Goal: Book appointment/travel/reservation

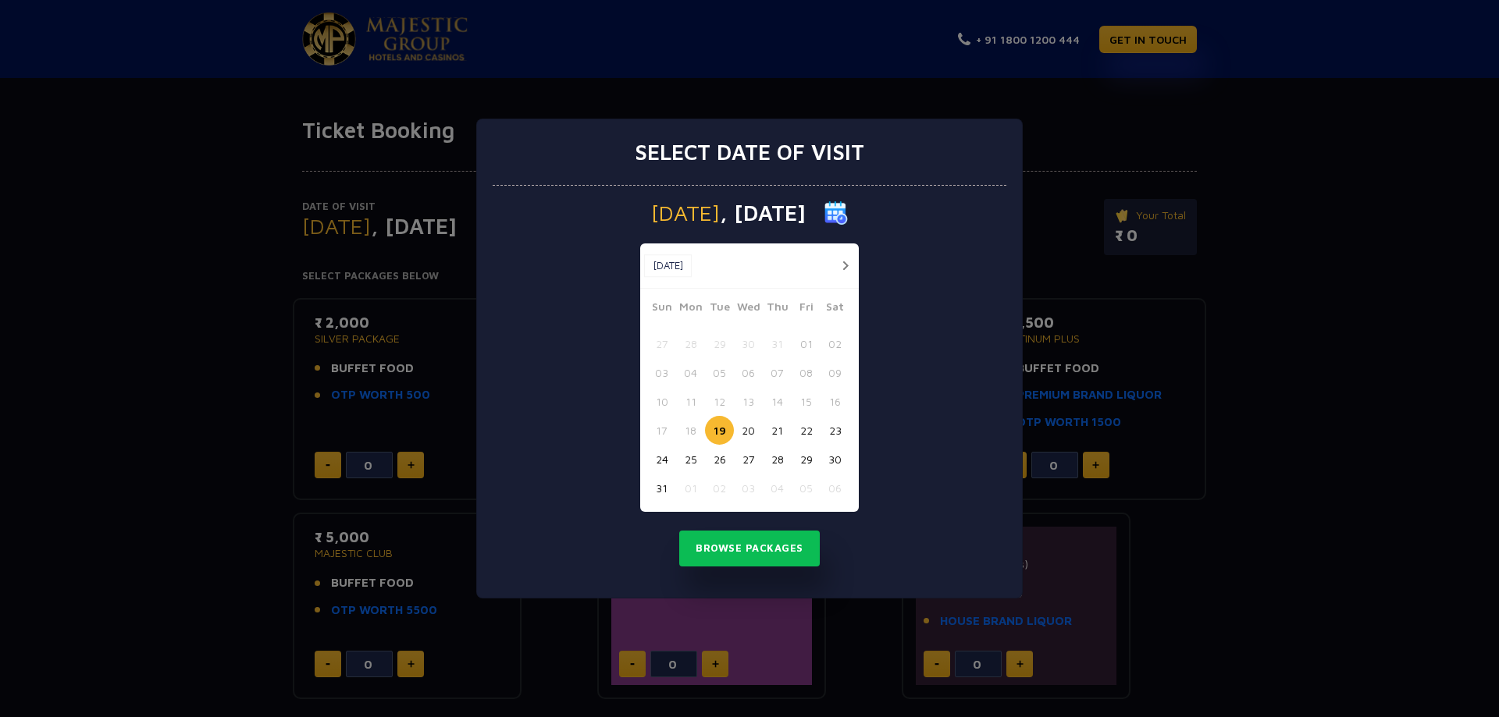
click at [841, 262] on button "button" at bounding box center [845, 266] width 20 height 20
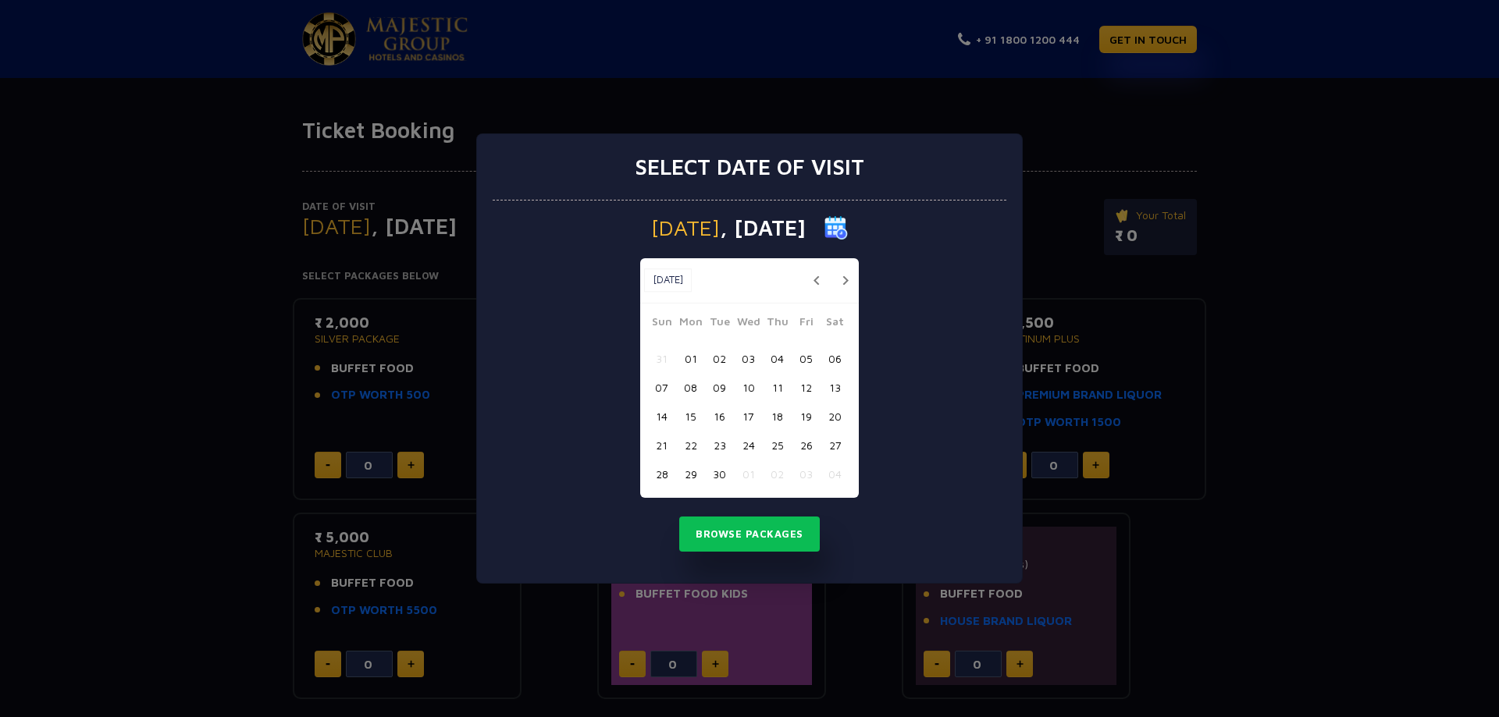
click at [842, 275] on button "button" at bounding box center [845, 281] width 20 height 20
click at [746, 359] on button "01" at bounding box center [748, 358] width 29 height 29
click at [780, 541] on button "Browse Packages" at bounding box center [749, 535] width 141 height 36
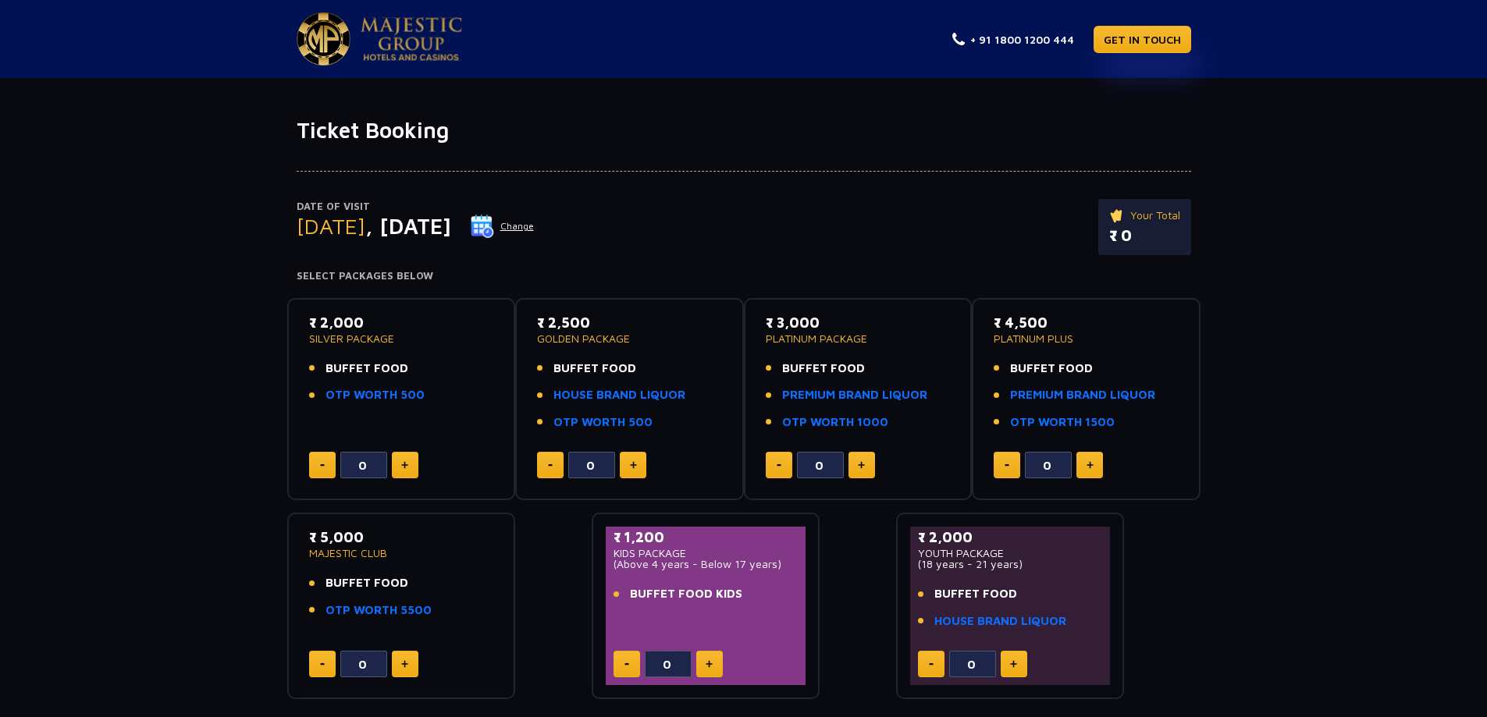
click at [494, 221] on img at bounding box center [482, 226] width 23 height 23
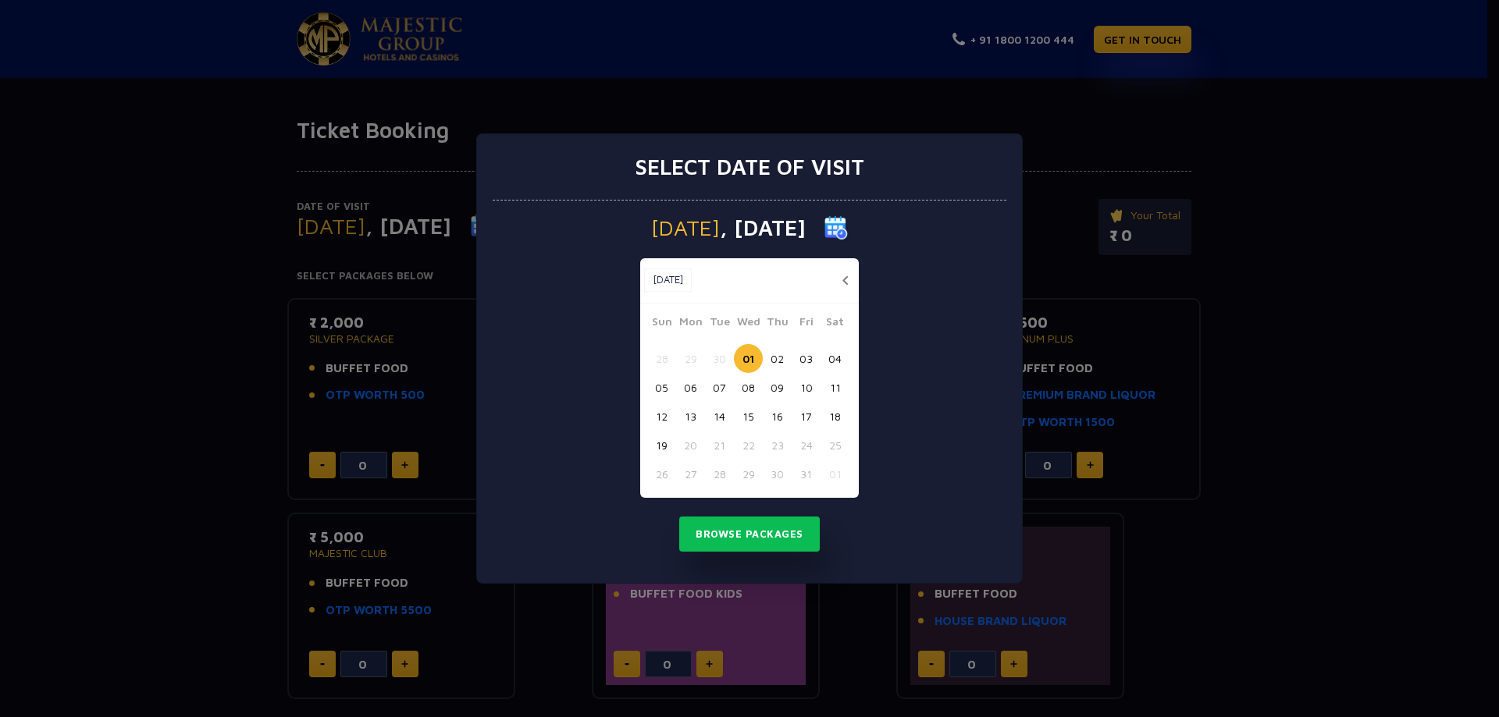
click at [768, 415] on button "16" at bounding box center [777, 416] width 29 height 29
click at [783, 539] on button "Browse Packages" at bounding box center [749, 535] width 141 height 36
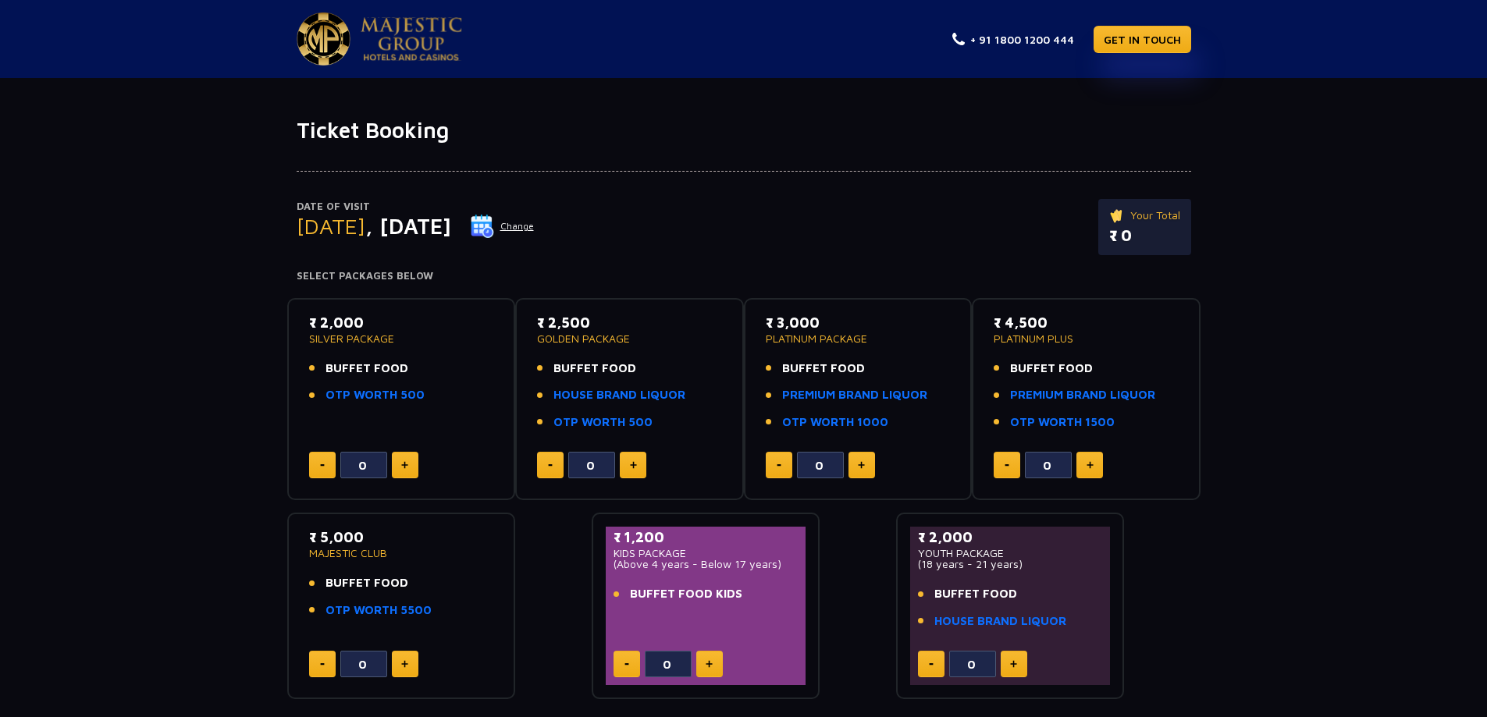
click at [374, 360] on span "BUFFET FOOD" at bounding box center [367, 369] width 83 height 18
click at [414, 466] on button at bounding box center [405, 465] width 27 height 27
type input "2"
click at [494, 224] on img at bounding box center [482, 226] width 23 height 23
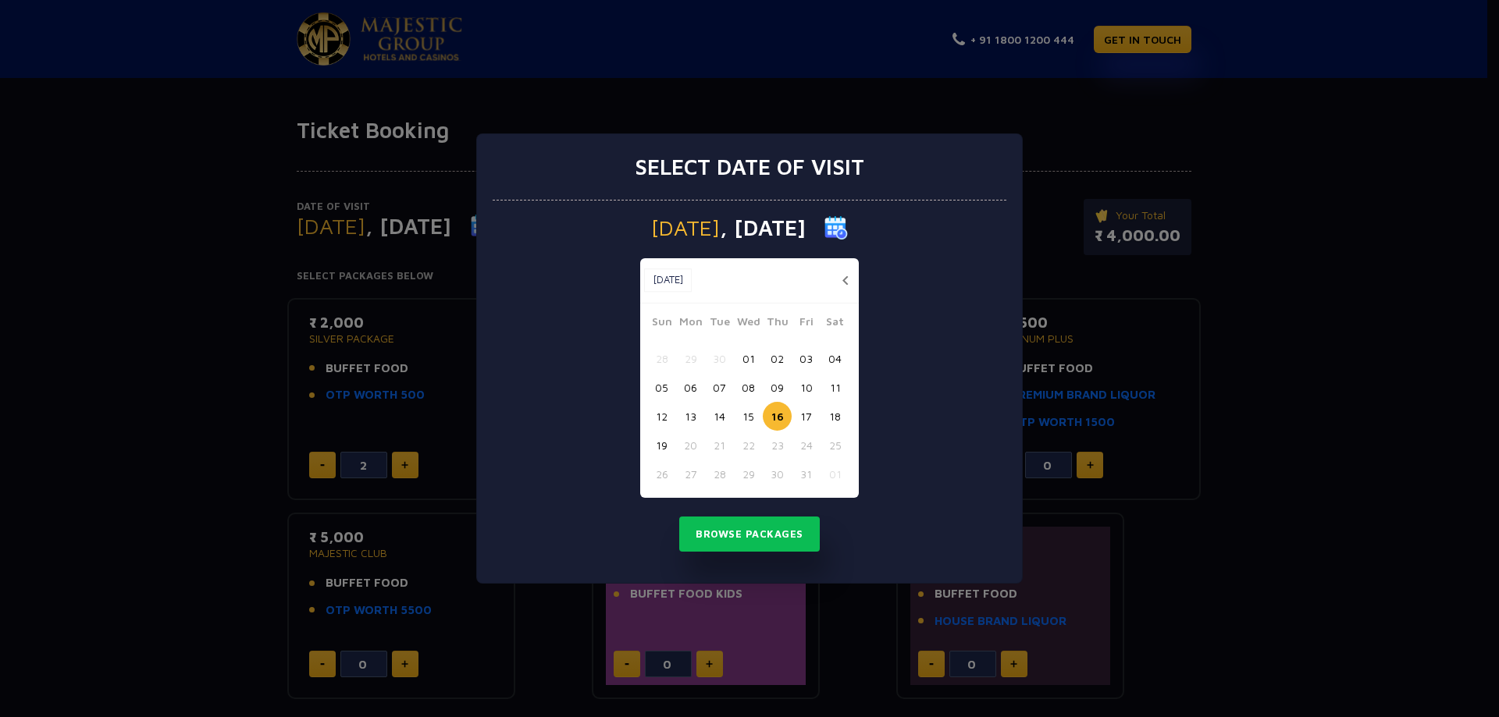
click at [1282, 201] on div "Select date of visit [DATE] [DATE] [DATE] Sun Mon Tue Wed Thu Fri Sat 28 29 30 …" at bounding box center [749, 358] width 1499 height 717
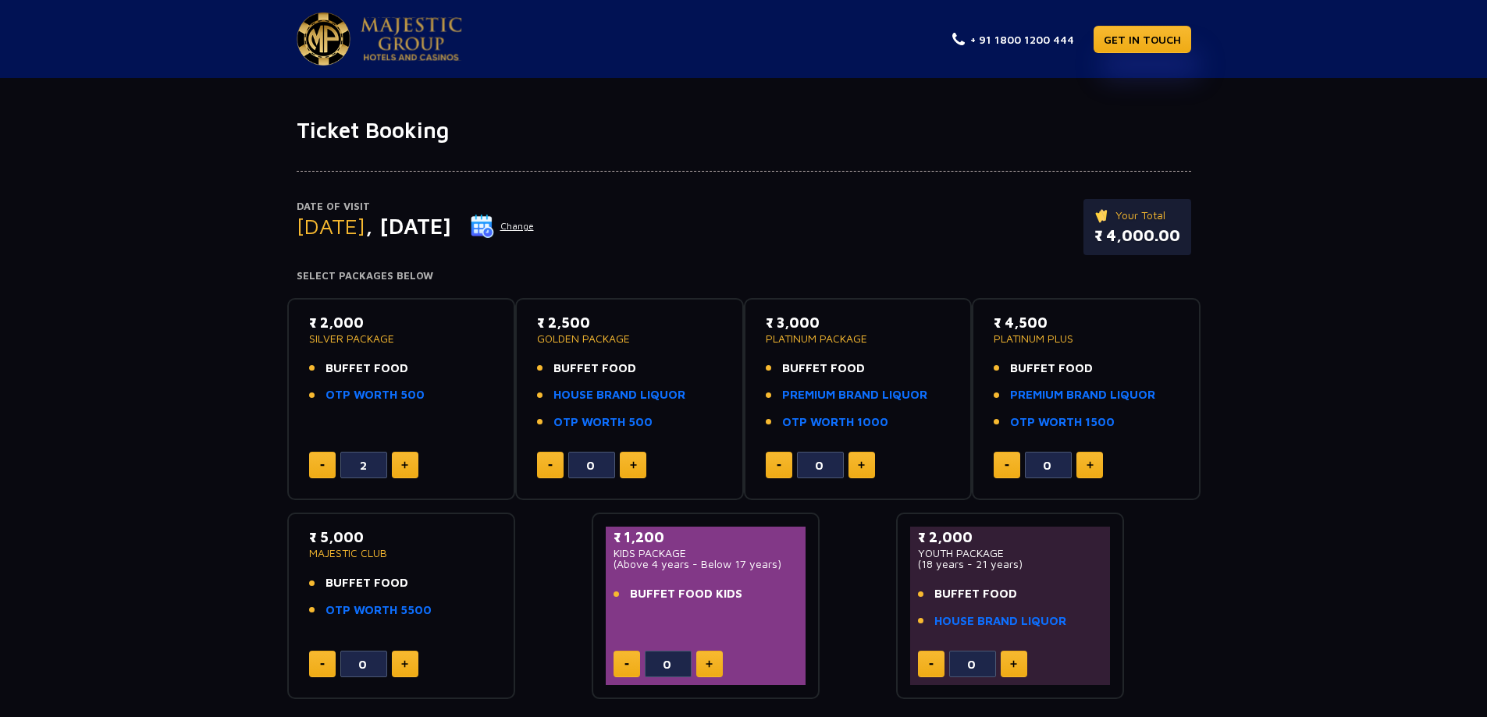
click at [407, 32] on img at bounding box center [411, 39] width 101 height 44
click at [494, 226] on img at bounding box center [482, 226] width 23 height 23
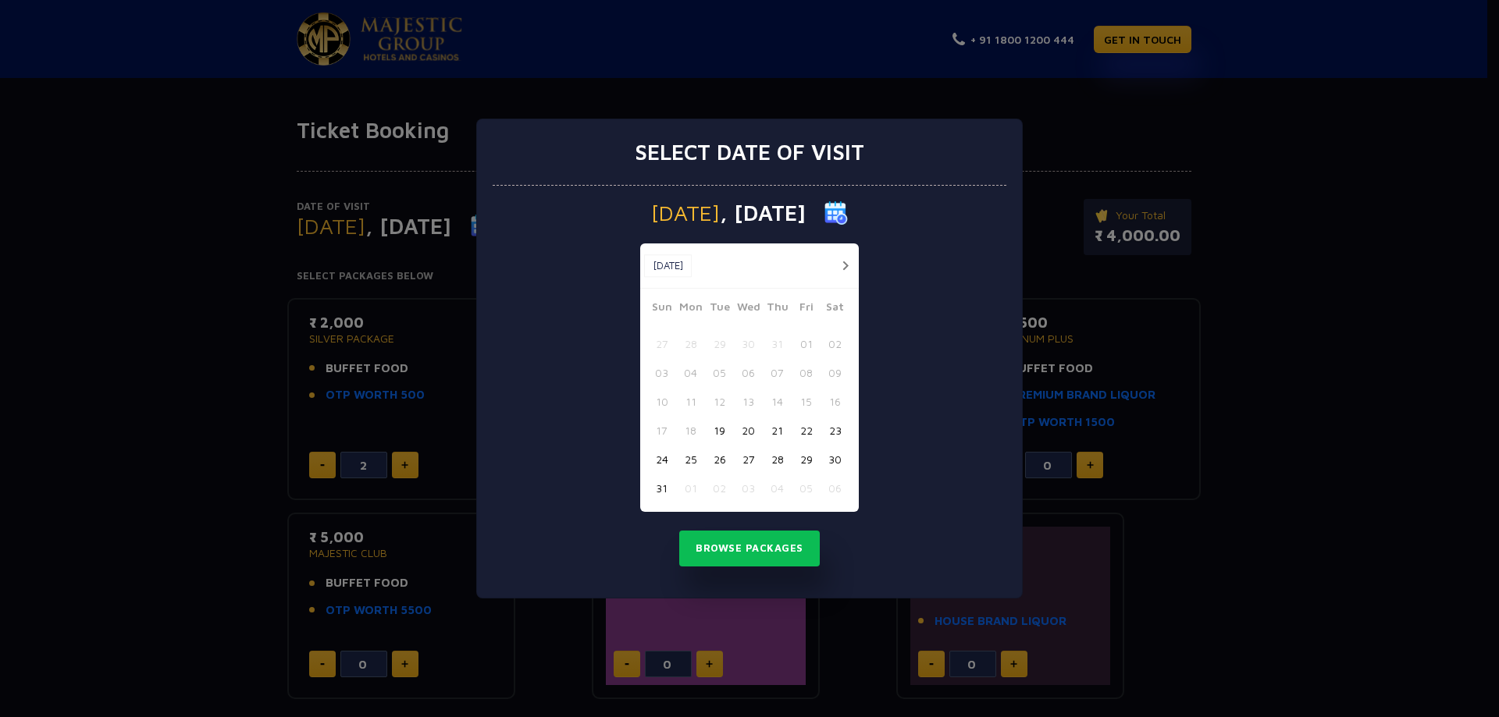
click at [843, 266] on button "button" at bounding box center [845, 266] width 20 height 20
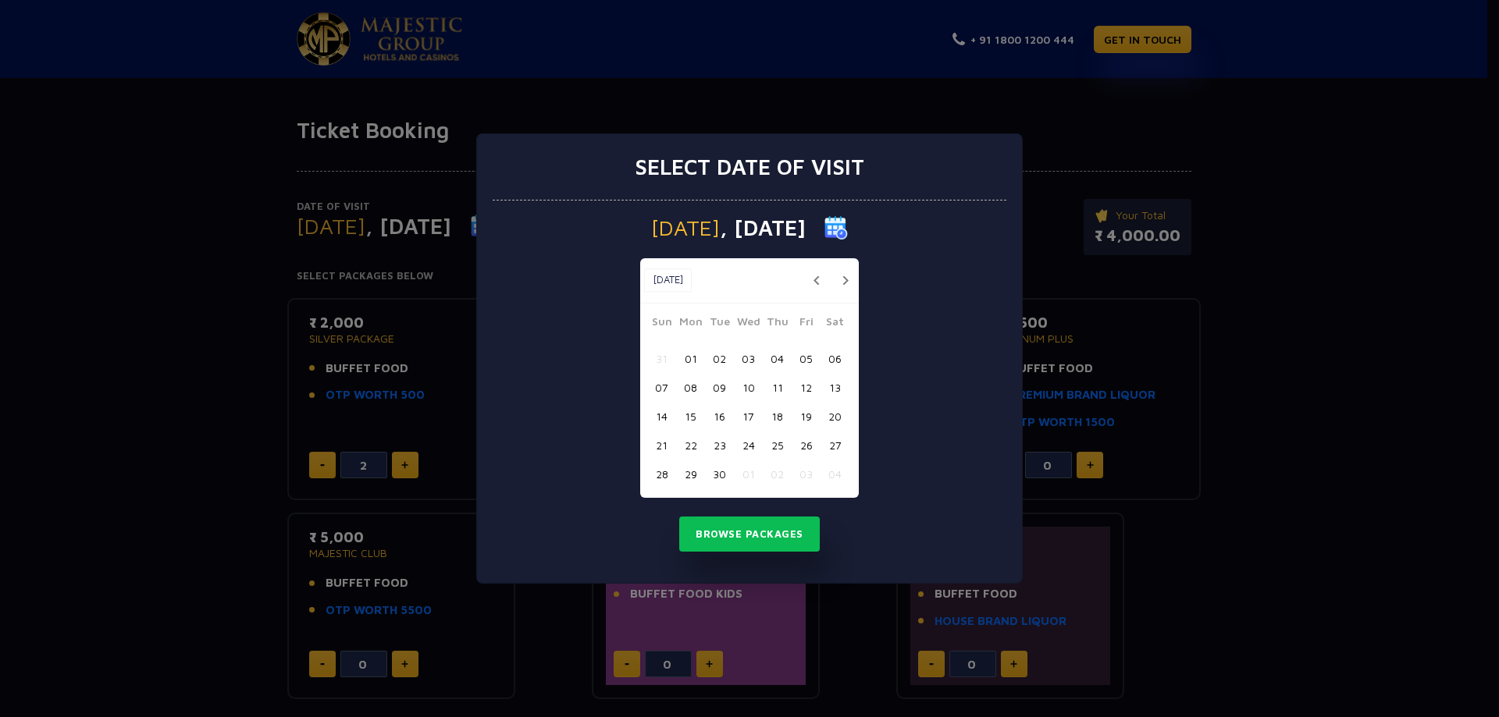
click at [843, 279] on button "button" at bounding box center [845, 281] width 20 height 20
click at [1486, 171] on div "Select date of visit [DATE] [DATE] [DATE] Sun Mon Tue Wed Thu Fri Sat 28 29 30 …" at bounding box center [749, 358] width 1499 height 717
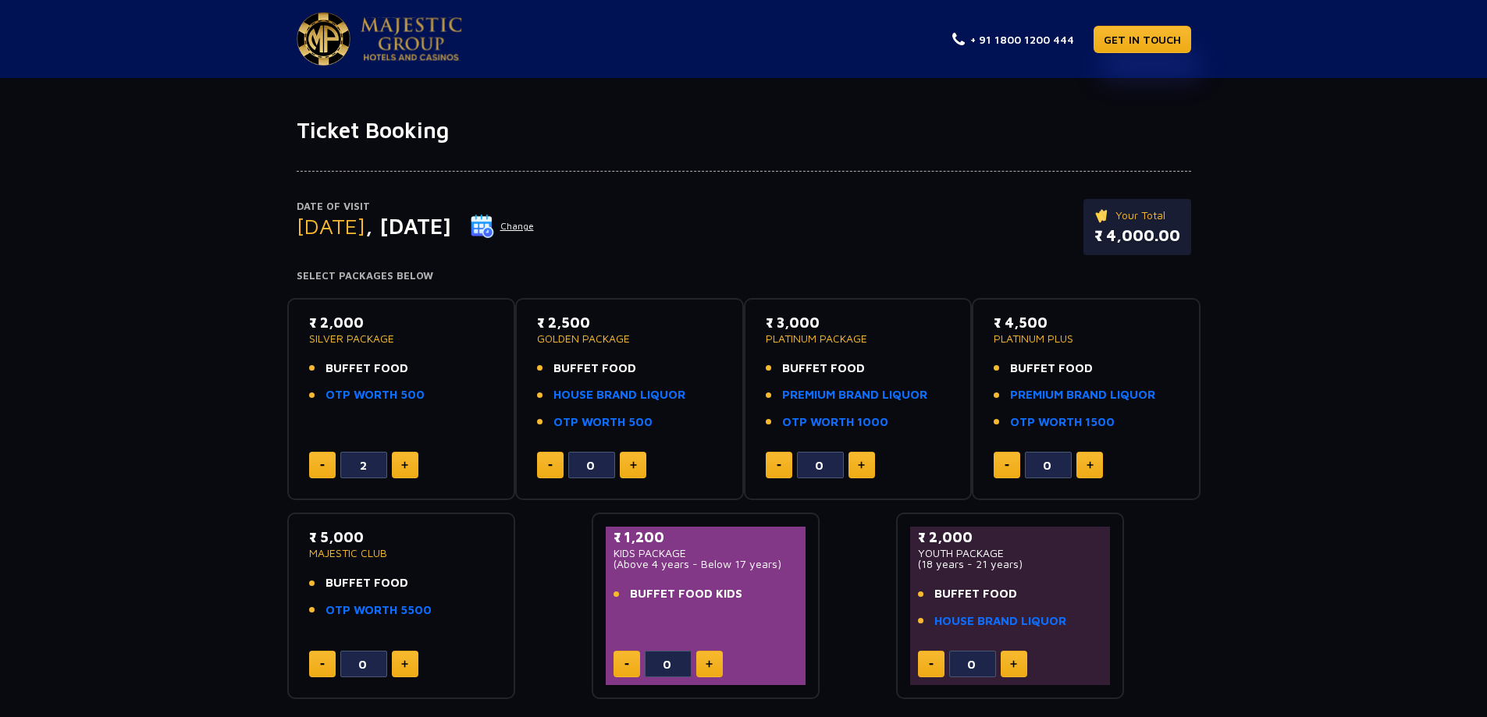
click at [494, 232] on img at bounding box center [482, 226] width 23 height 23
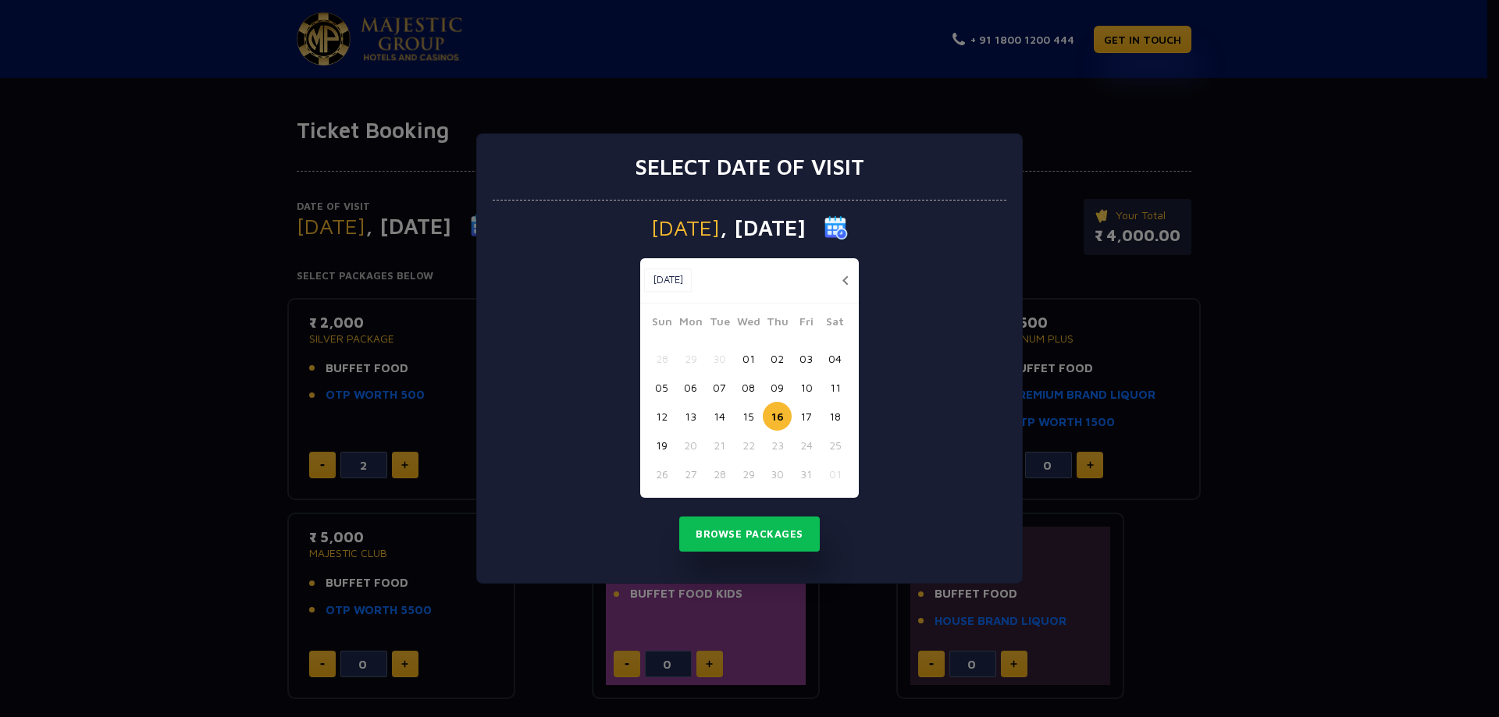
click at [663, 450] on button "19" at bounding box center [661, 445] width 29 height 29
click at [774, 543] on button "Browse Packages" at bounding box center [749, 535] width 141 height 36
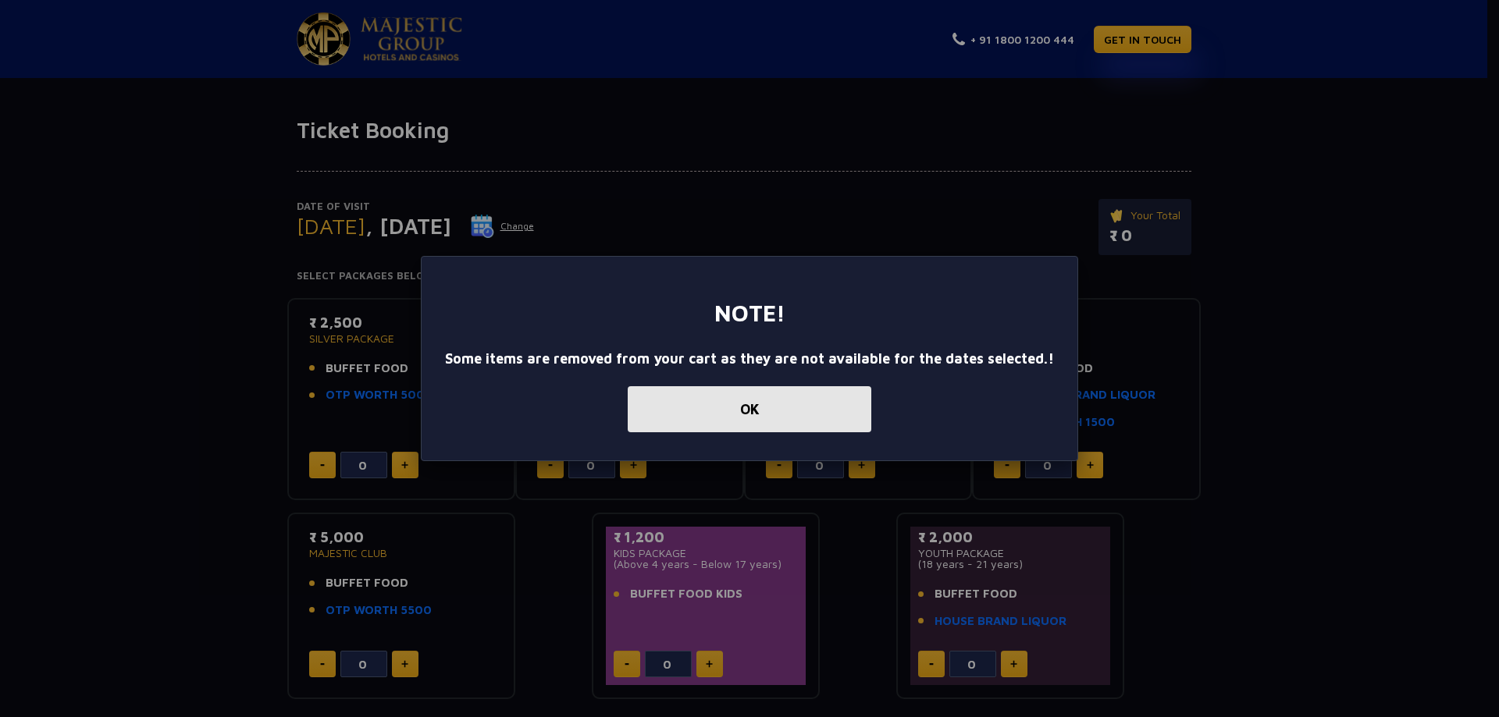
click at [778, 410] on button "OK" at bounding box center [750, 409] width 244 height 46
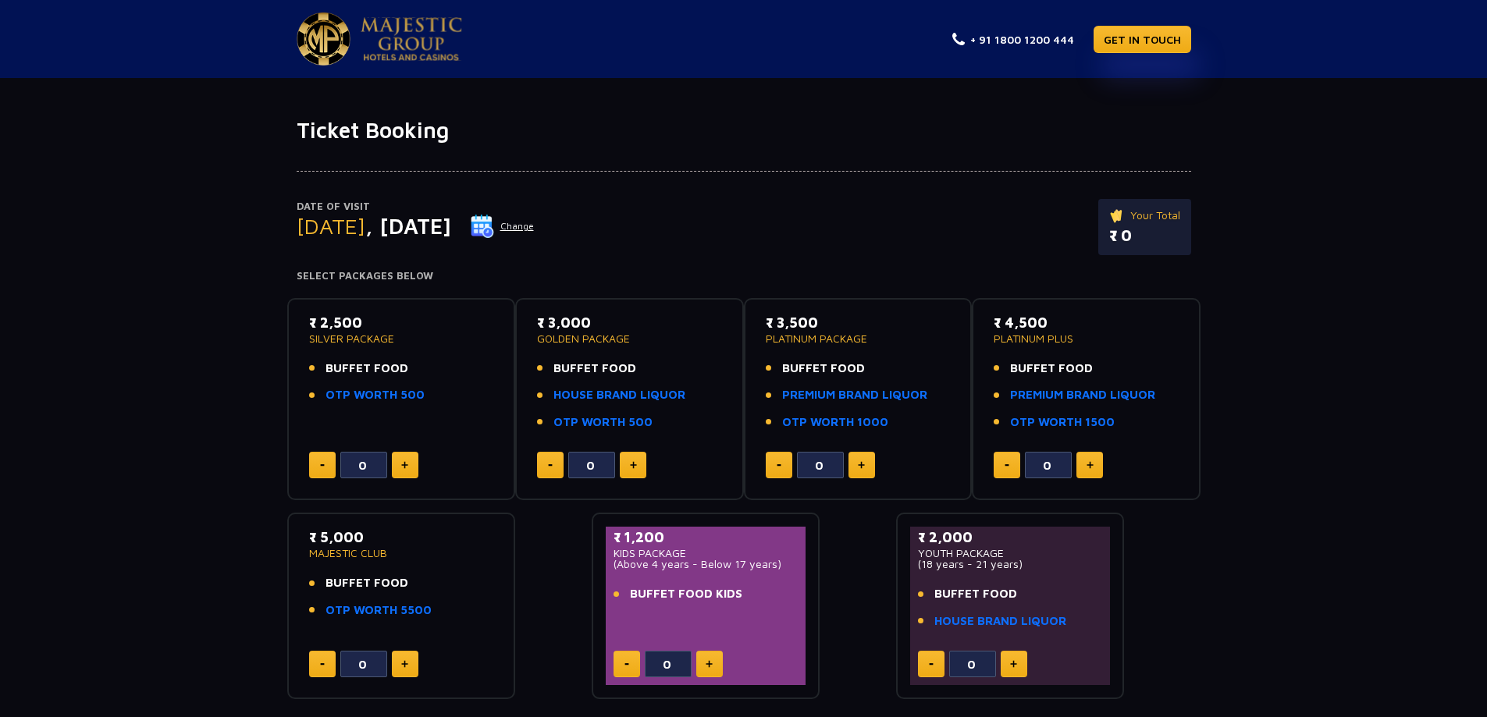
click at [494, 227] on img at bounding box center [482, 226] width 23 height 23
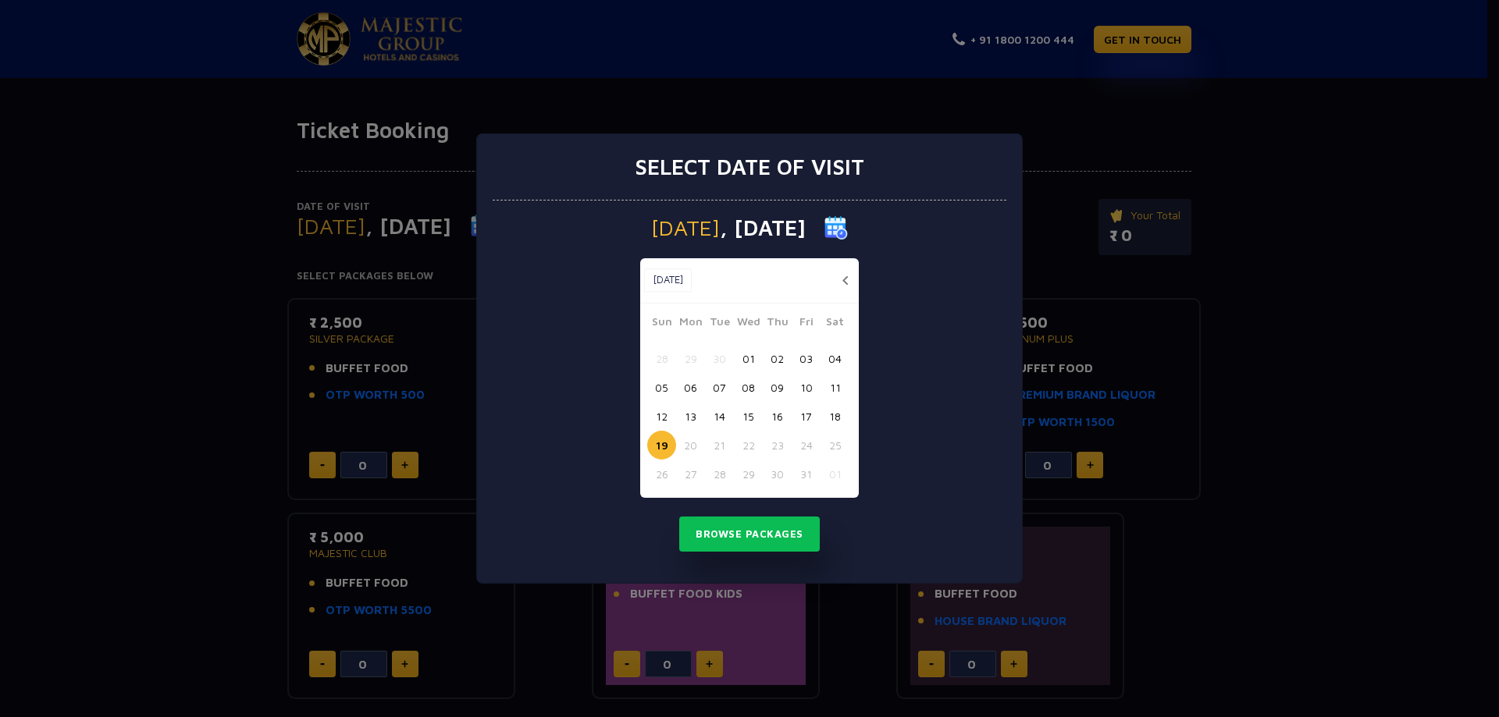
click at [805, 418] on button "17" at bounding box center [806, 416] width 29 height 29
click at [771, 541] on button "Browse Packages" at bounding box center [749, 535] width 141 height 36
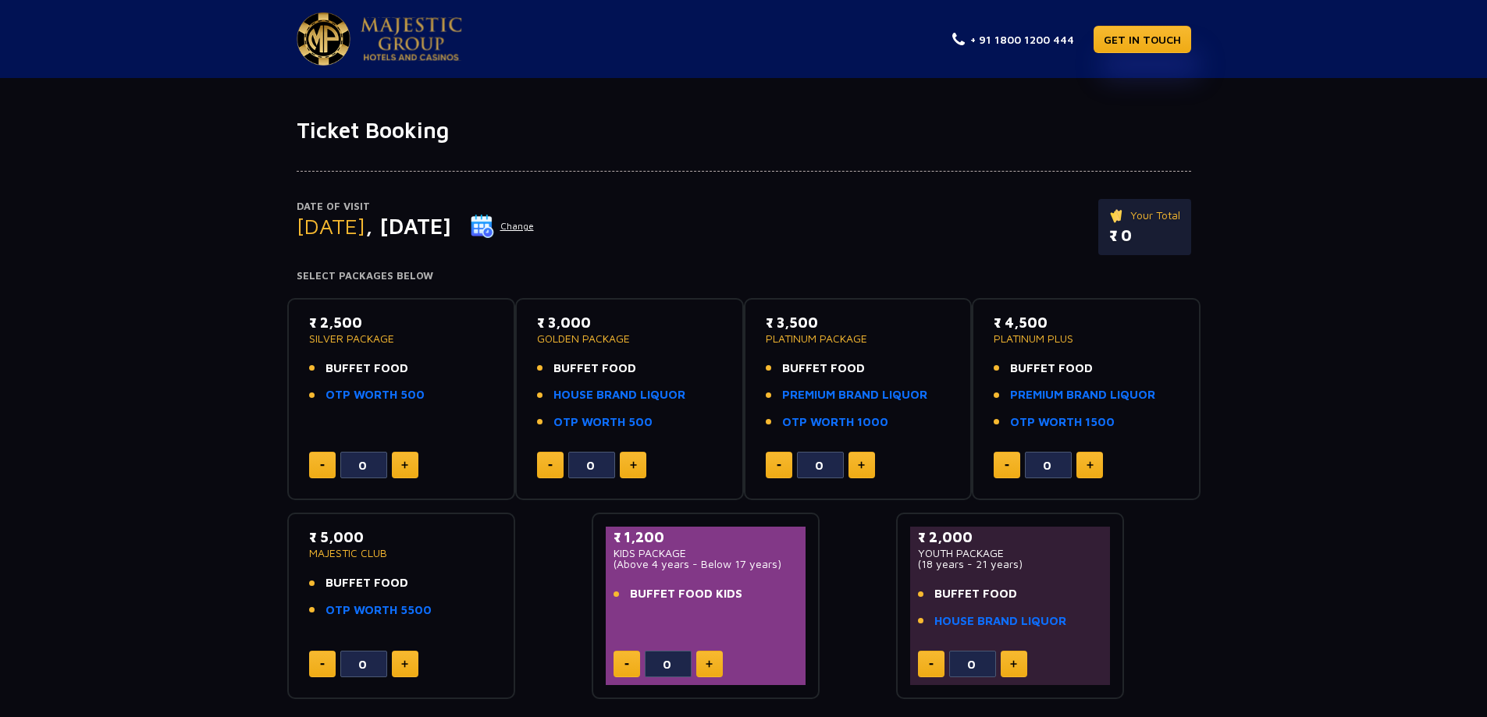
click at [494, 232] on img at bounding box center [482, 226] width 23 height 23
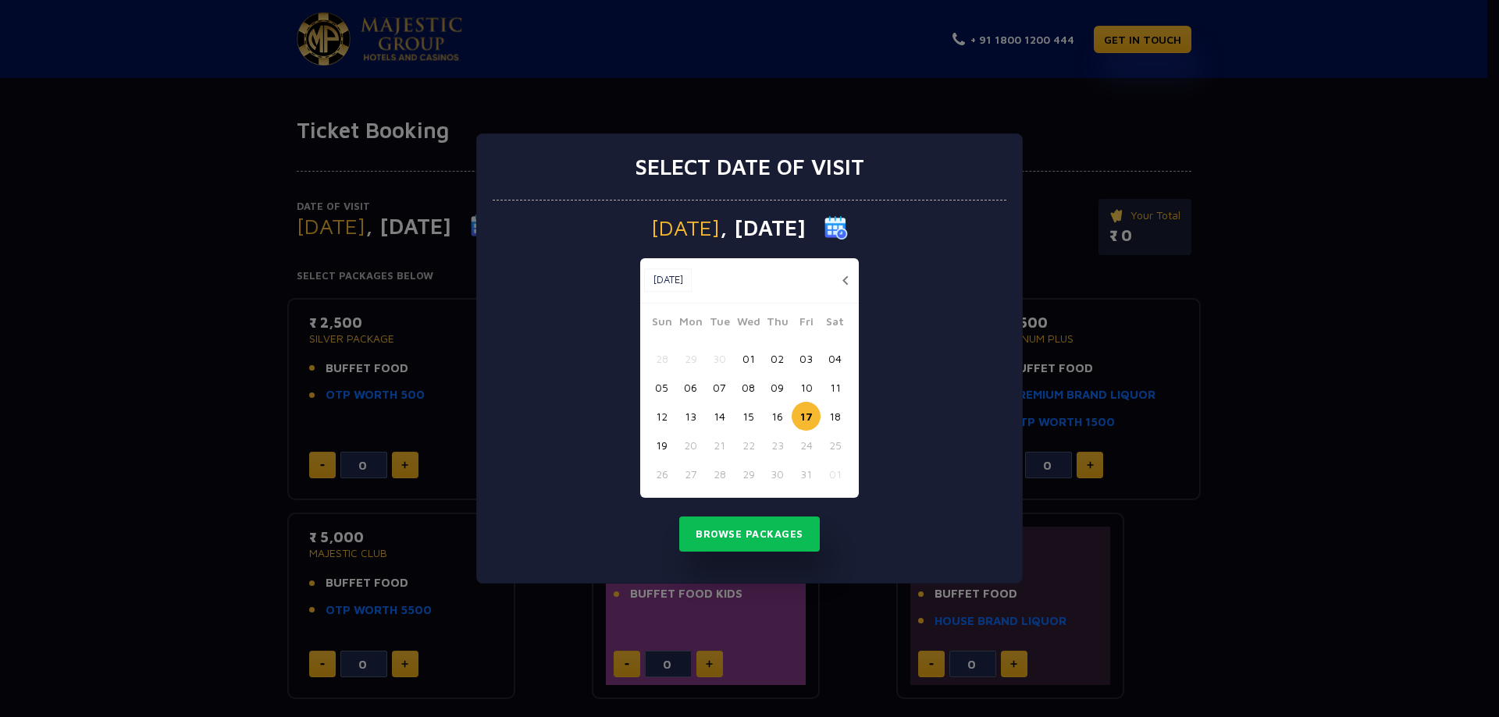
click at [771, 418] on button "16" at bounding box center [777, 416] width 29 height 29
click at [781, 543] on button "Browse Packages" at bounding box center [749, 535] width 141 height 36
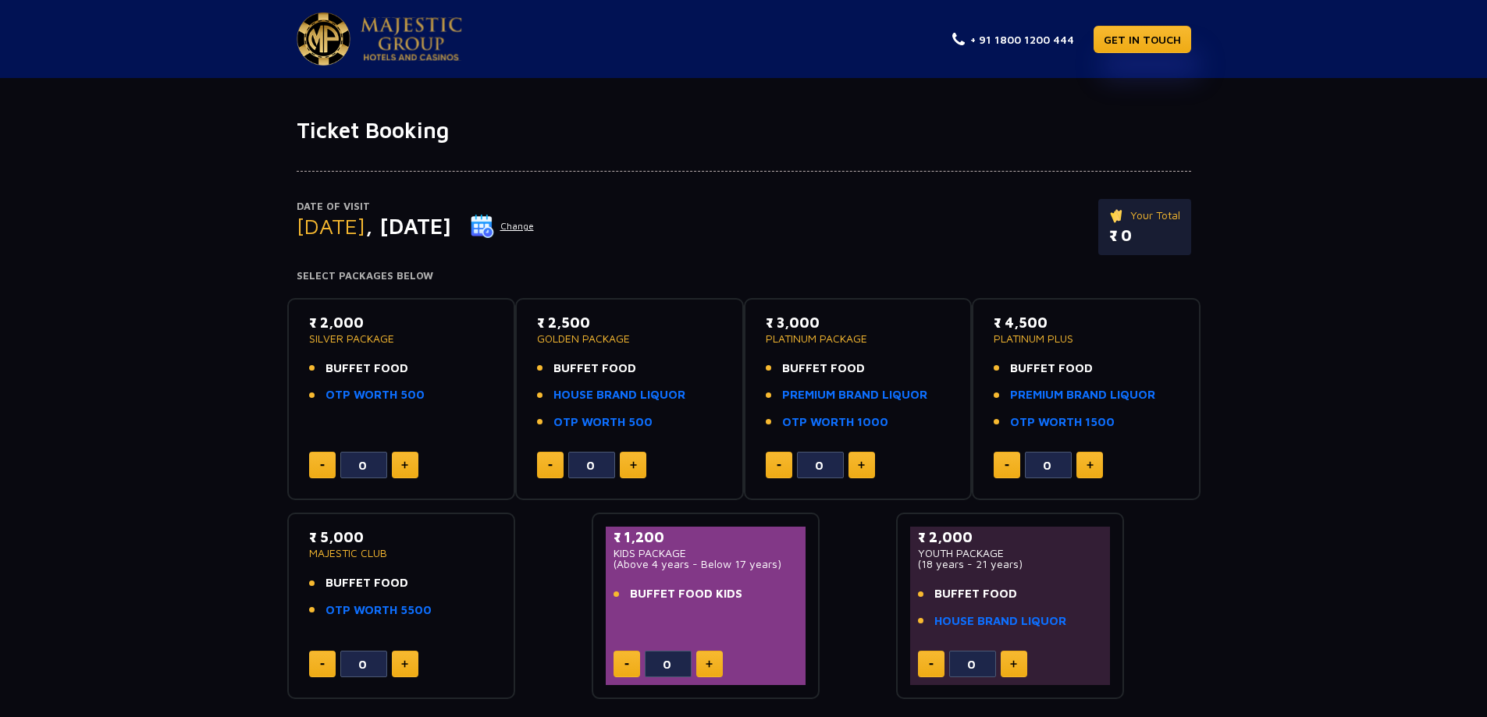
click at [494, 226] on img at bounding box center [482, 226] width 23 height 23
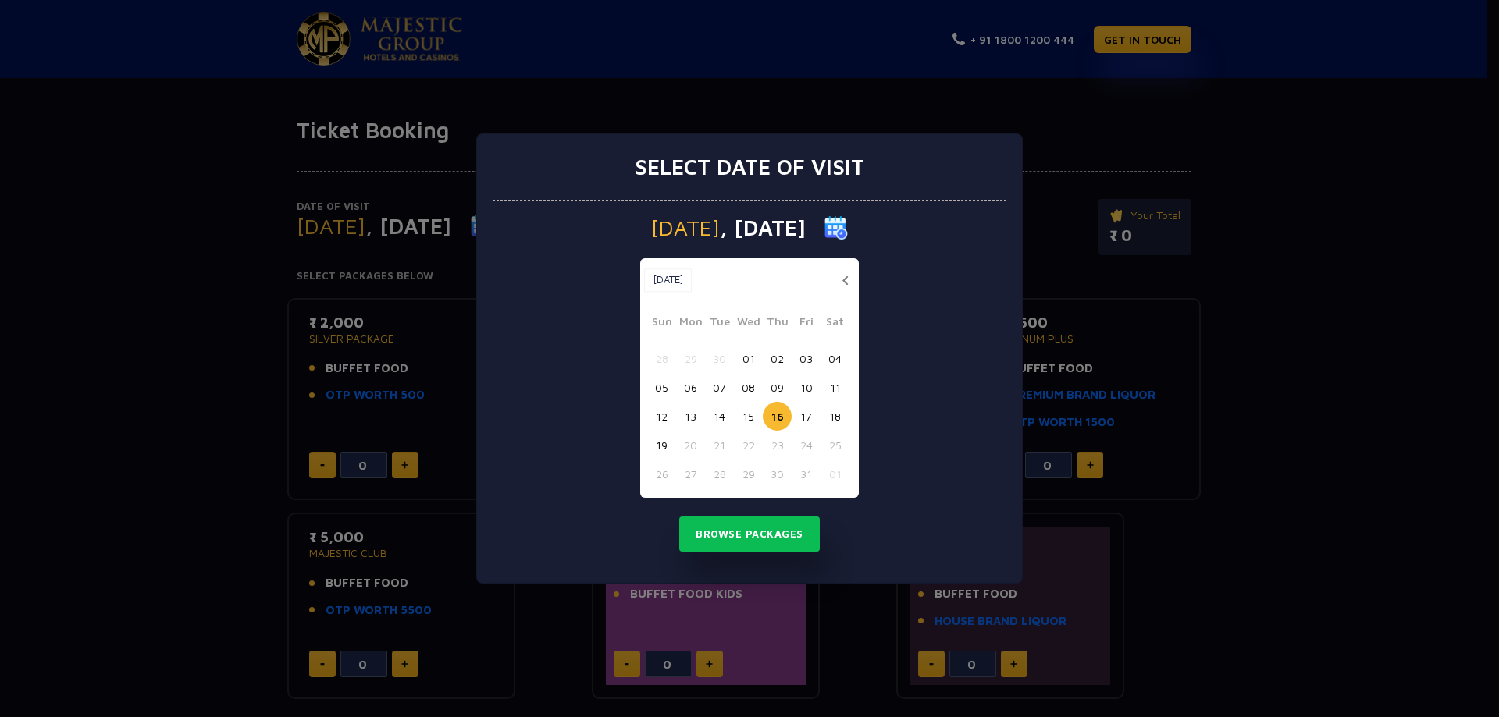
click at [833, 390] on button "11" at bounding box center [834, 387] width 29 height 29
click at [758, 548] on button "Browse Packages" at bounding box center [749, 535] width 141 height 36
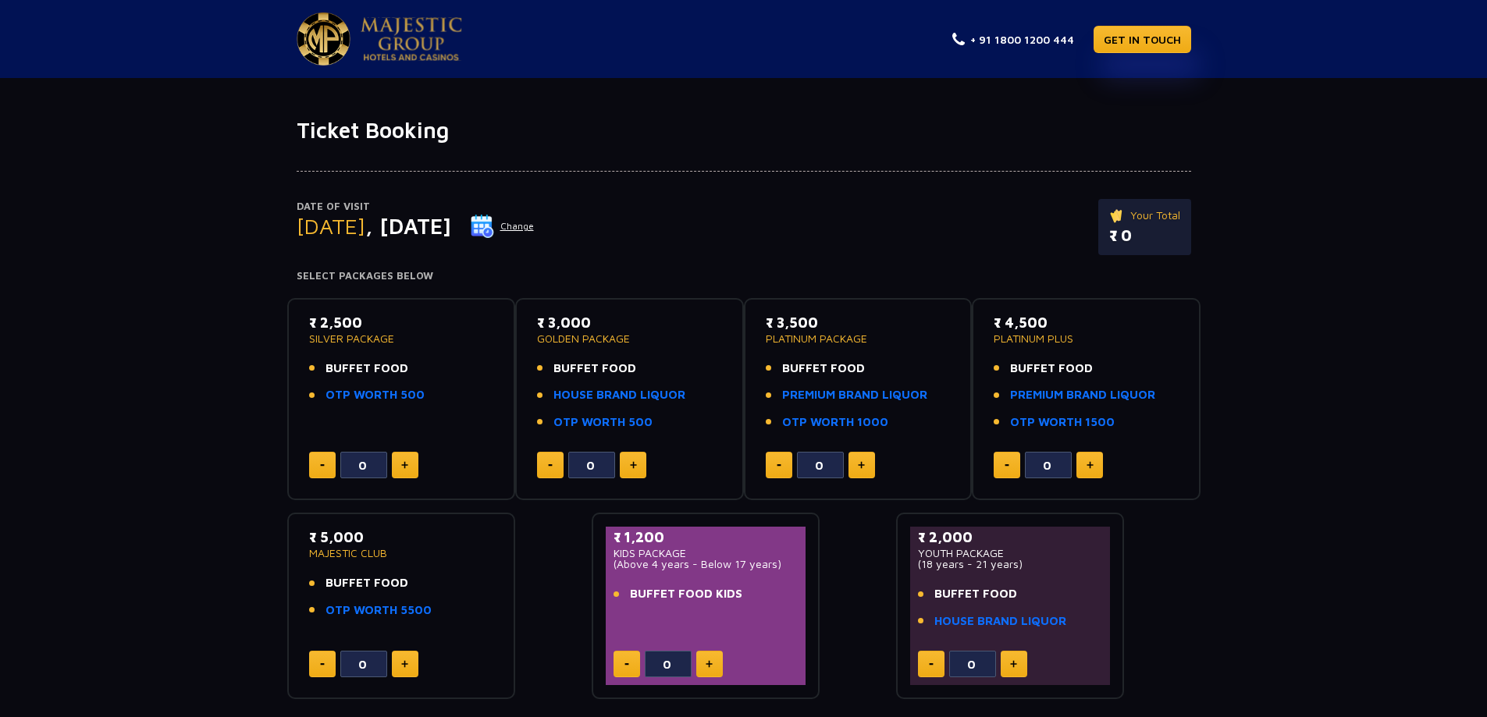
click at [494, 229] on img at bounding box center [482, 226] width 23 height 23
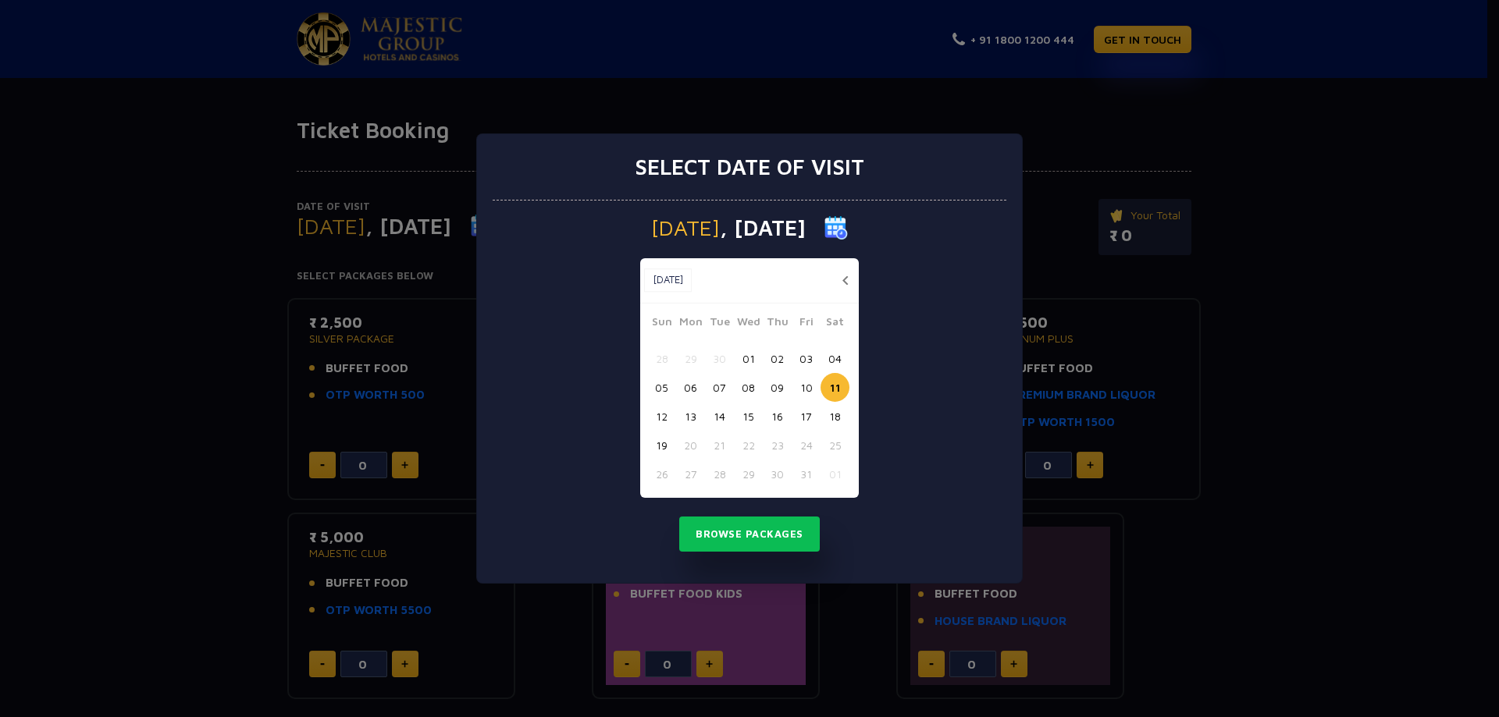
click at [660, 415] on button "12" at bounding box center [661, 416] width 29 height 29
click at [734, 545] on button "Browse Packages" at bounding box center [749, 535] width 141 height 36
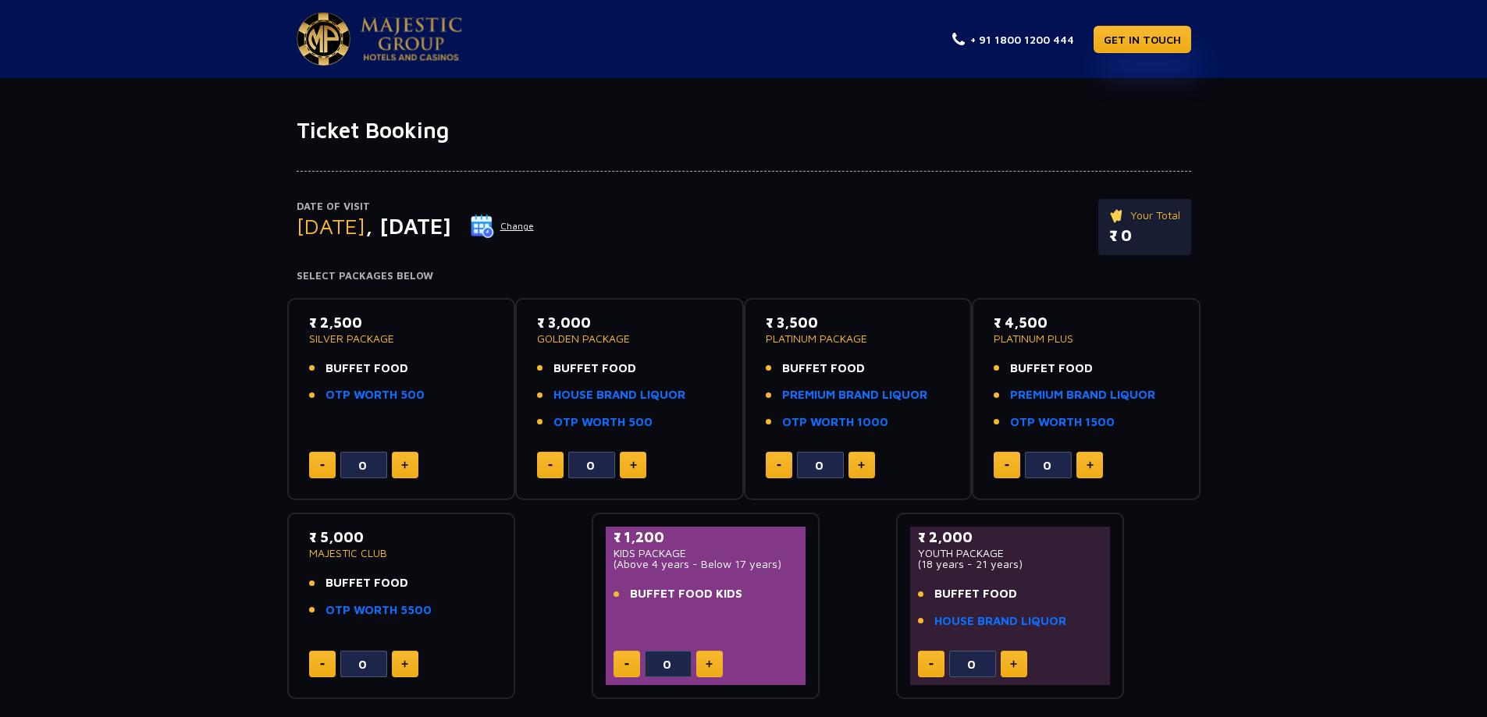
click at [494, 230] on img at bounding box center [482, 226] width 23 height 23
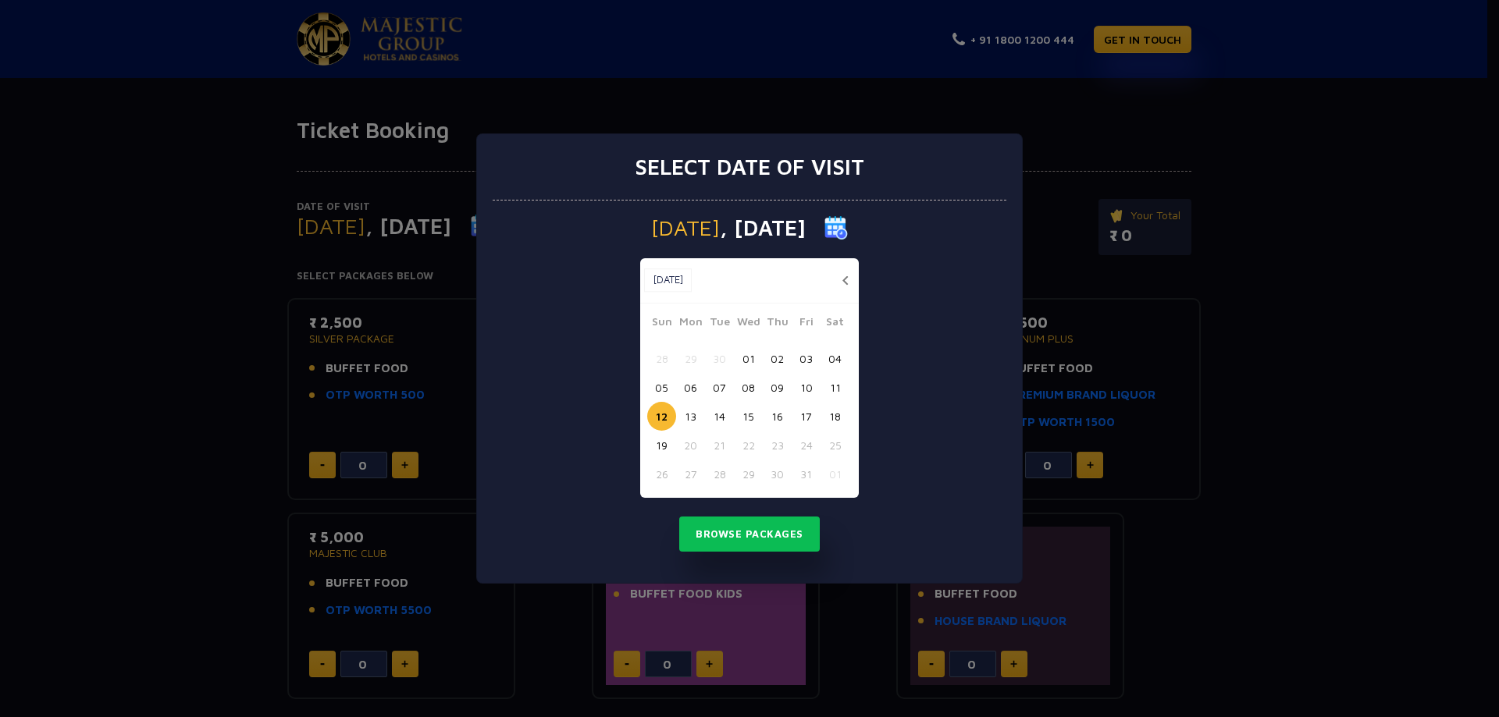
click at [845, 279] on button "button" at bounding box center [845, 281] width 20 height 20
click at [781, 445] on button "25" at bounding box center [777, 445] width 29 height 29
click at [766, 532] on button "Browse Packages" at bounding box center [749, 535] width 141 height 36
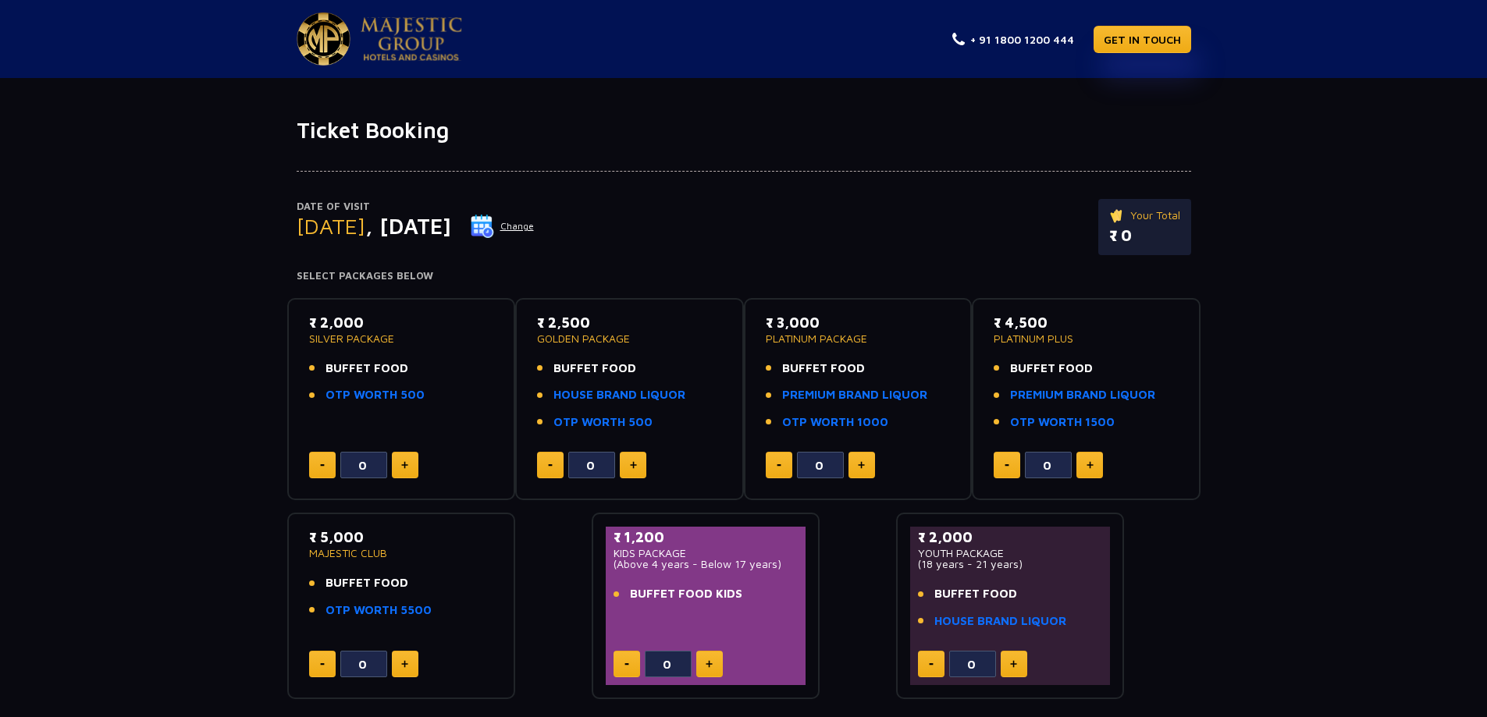
click at [494, 236] on img at bounding box center [482, 226] width 23 height 23
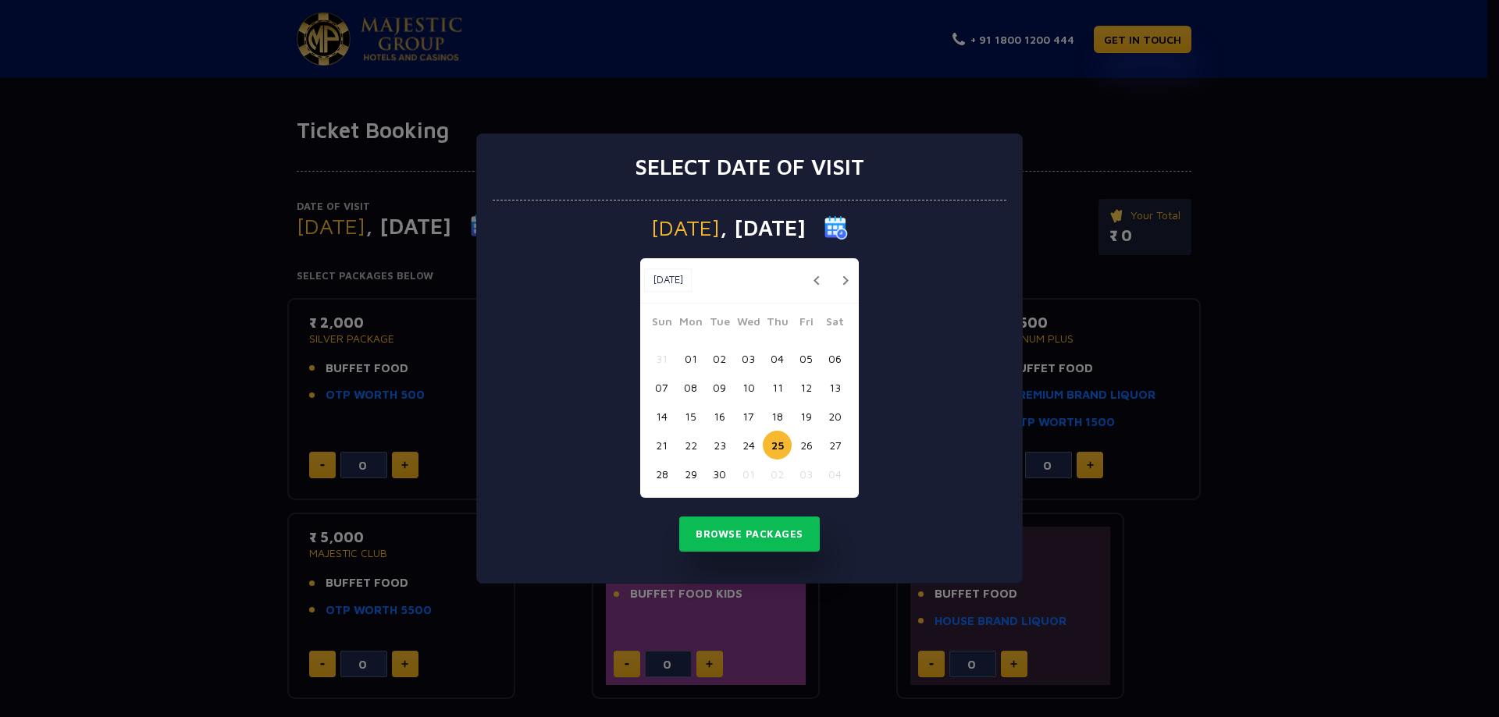
click at [782, 419] on button "18" at bounding box center [777, 416] width 29 height 29
click at [761, 523] on button "Browse Packages" at bounding box center [749, 535] width 141 height 36
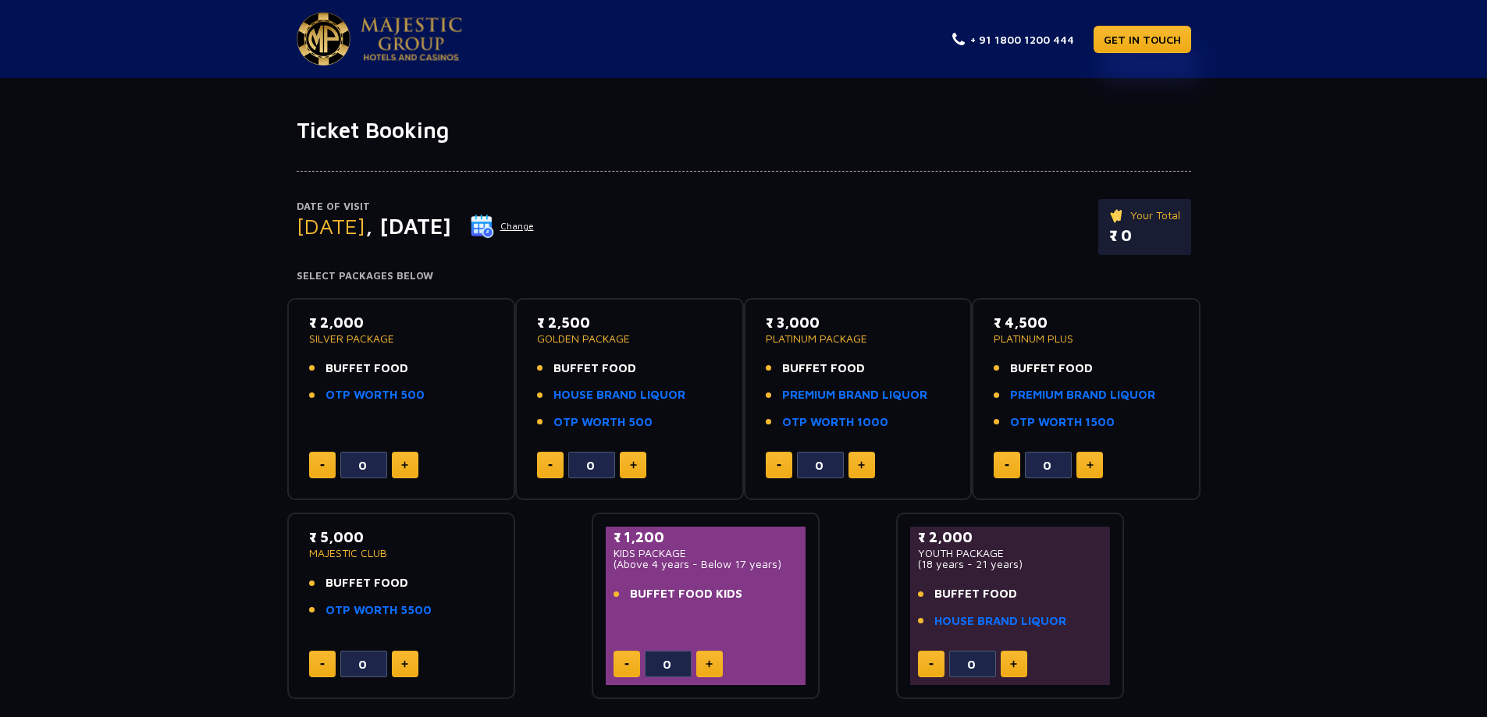
click at [494, 230] on img at bounding box center [482, 226] width 23 height 23
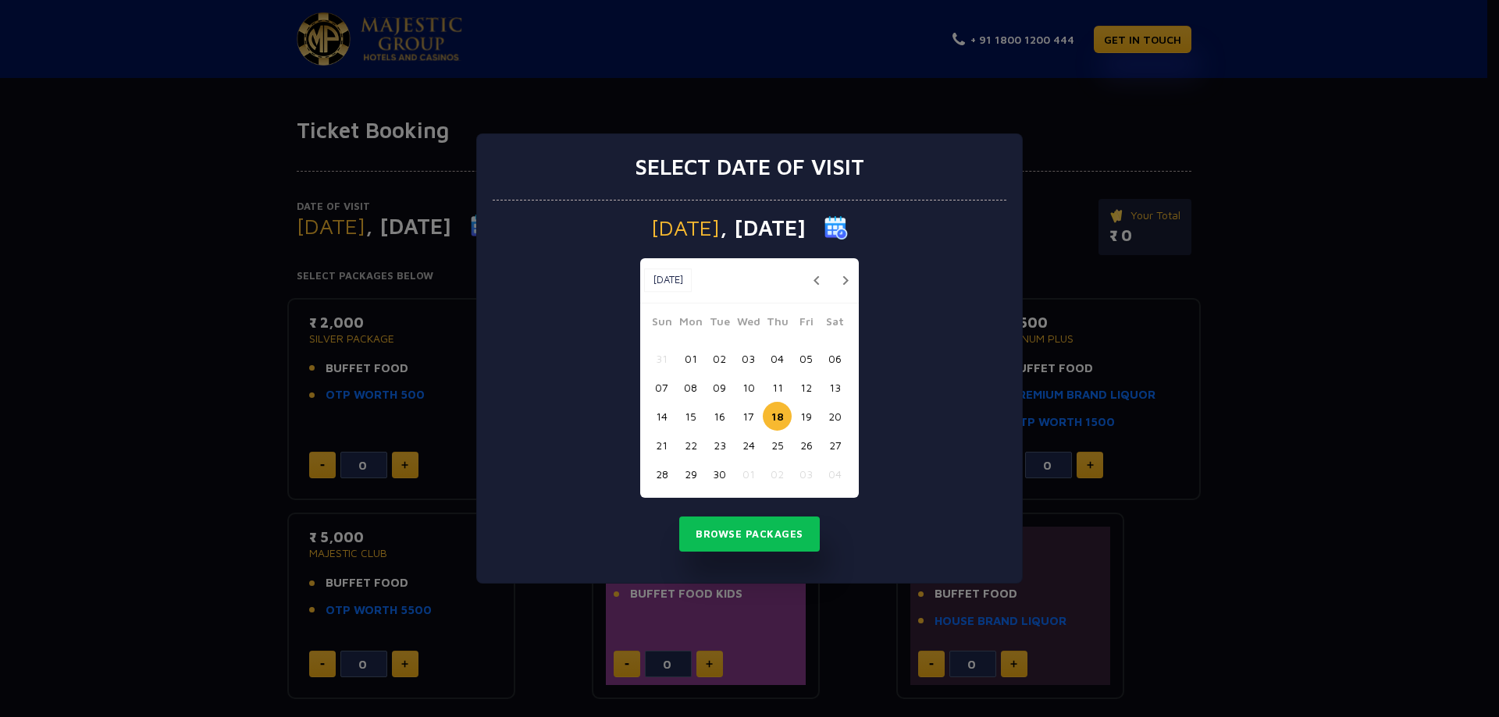
click at [810, 455] on button "26" at bounding box center [806, 445] width 29 height 29
click at [772, 525] on button "Browse Packages" at bounding box center [749, 535] width 141 height 36
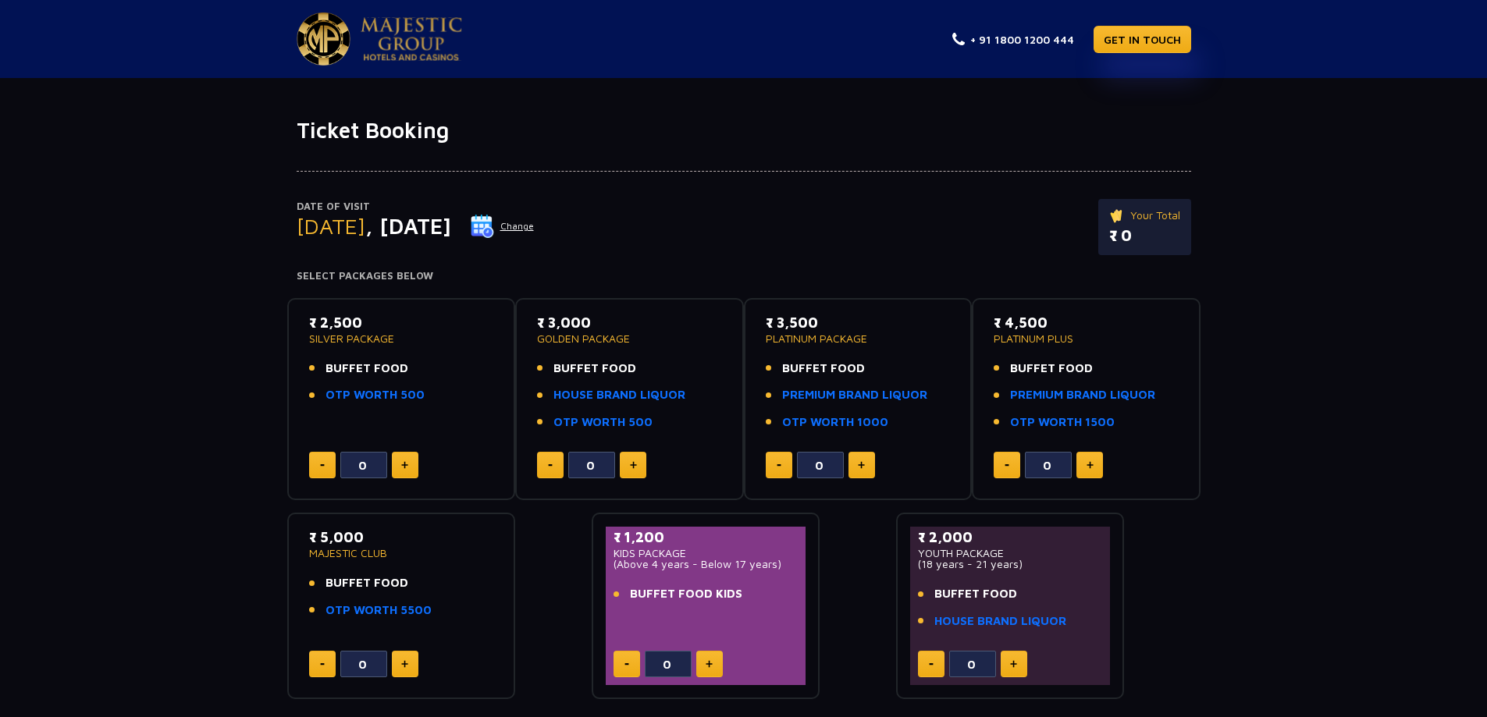
click at [494, 230] on img at bounding box center [482, 226] width 23 height 23
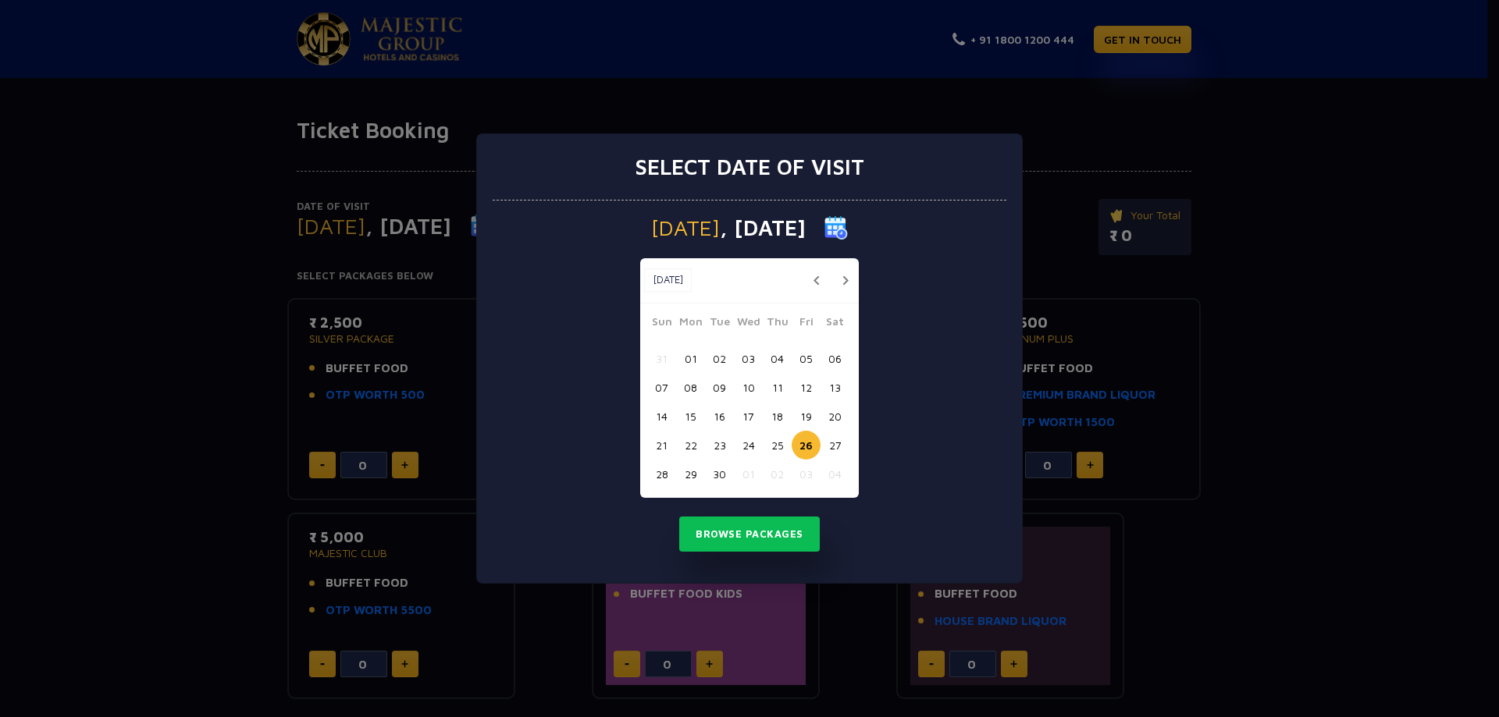
click at [1137, 119] on div "Select date of visit [DATE] [DATE] [DATE] Sun Mon Tue Wed Thu Fri Sat 31 01 02 …" at bounding box center [749, 358] width 1499 height 717
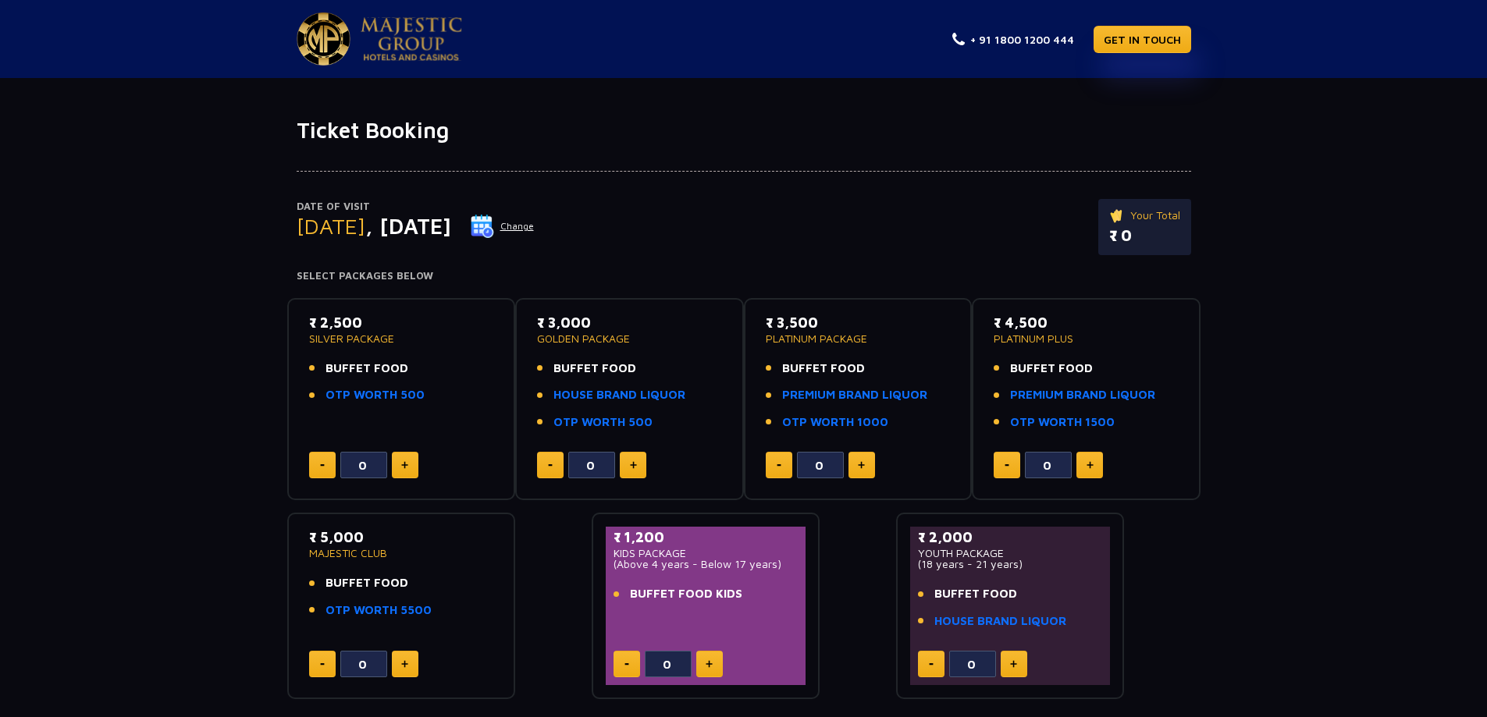
scroll to position [170, 0]
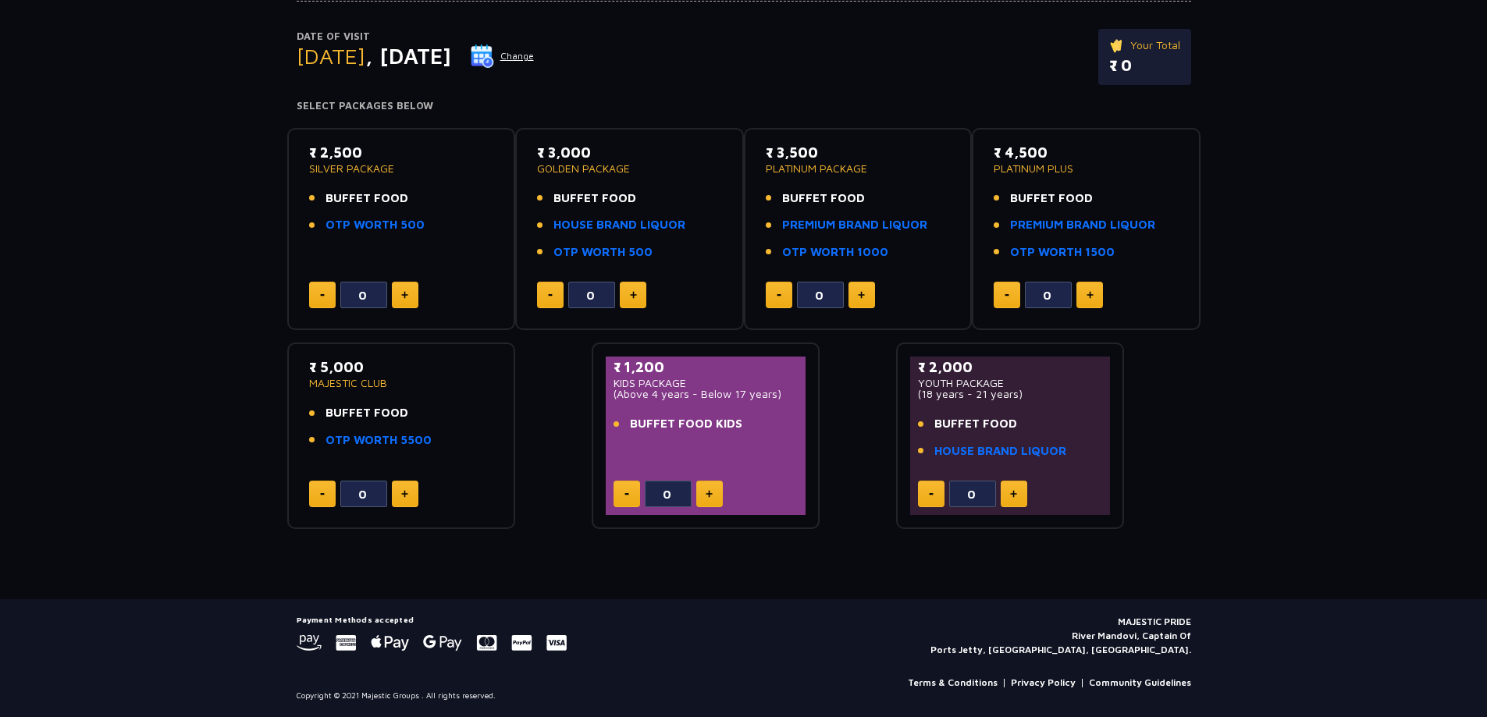
click at [1134, 620] on p "MAJESTIC PRIDE River Mandovi, Captain Of Ports Jetty, [GEOGRAPHIC_DATA], [GEOGR…" at bounding box center [1061, 636] width 261 height 42
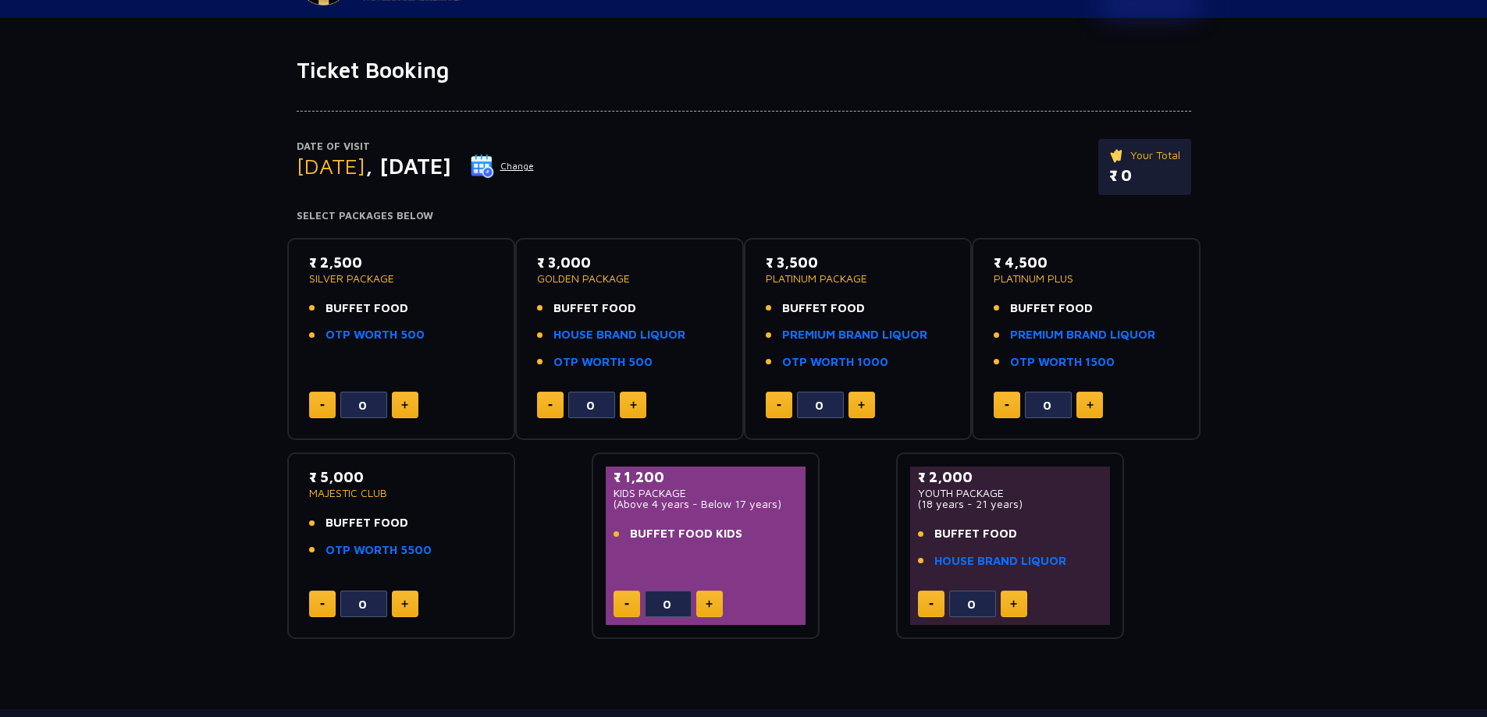
scroll to position [0, 0]
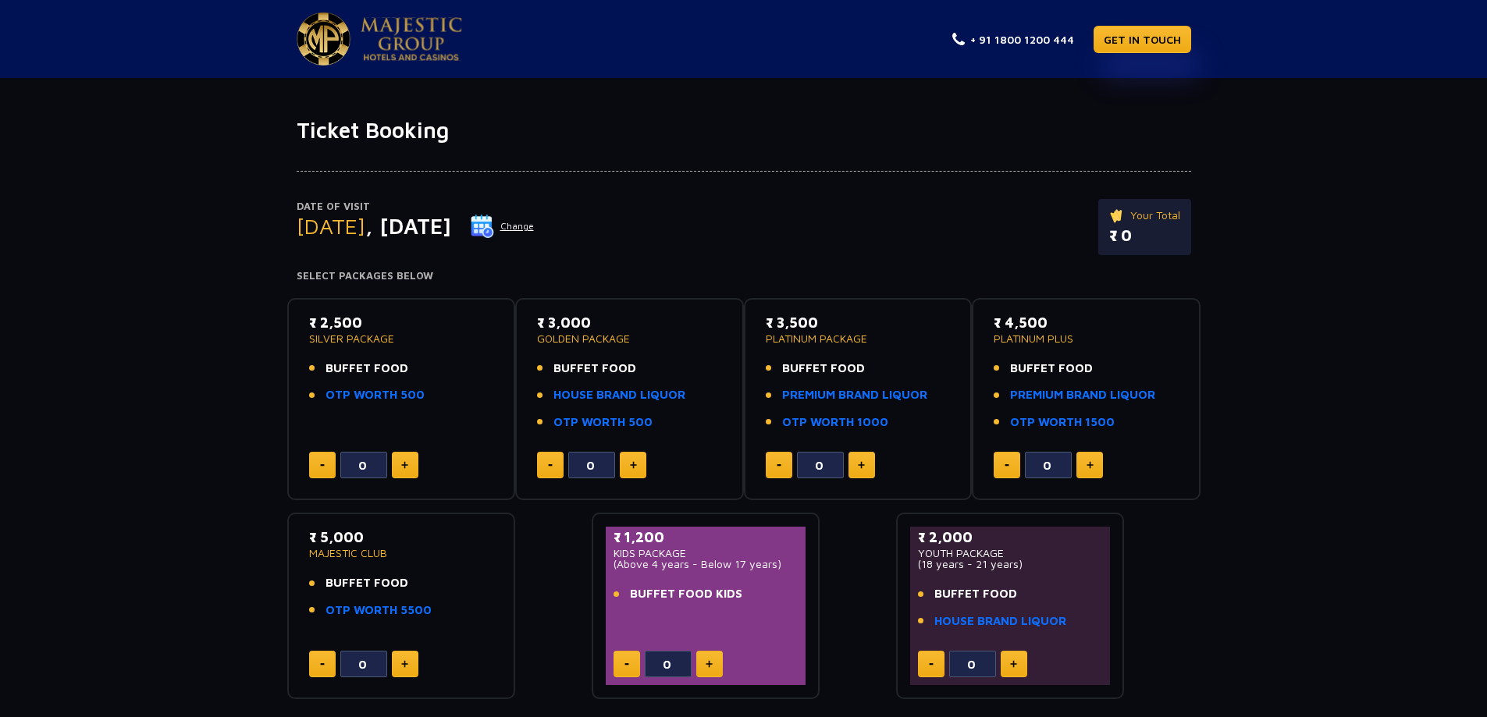
click at [399, 56] on img at bounding box center [411, 39] width 101 height 44
